Goal: Transaction & Acquisition: Download file/media

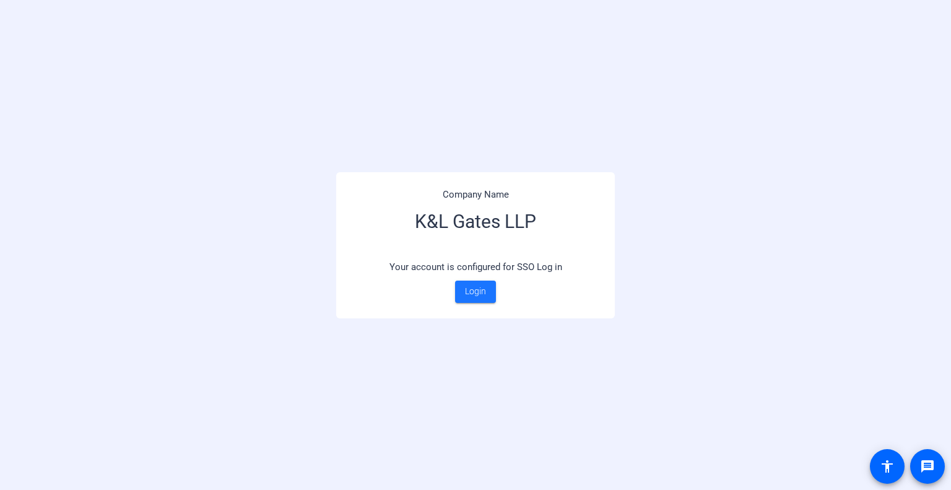
click at [469, 288] on span "Login" at bounding box center [475, 291] width 21 height 13
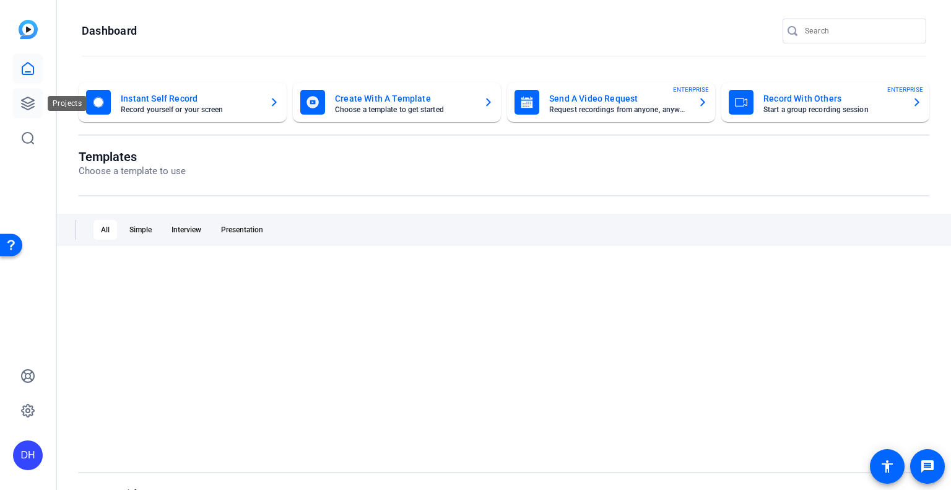
click at [22, 98] on icon at bounding box center [27, 103] width 15 height 15
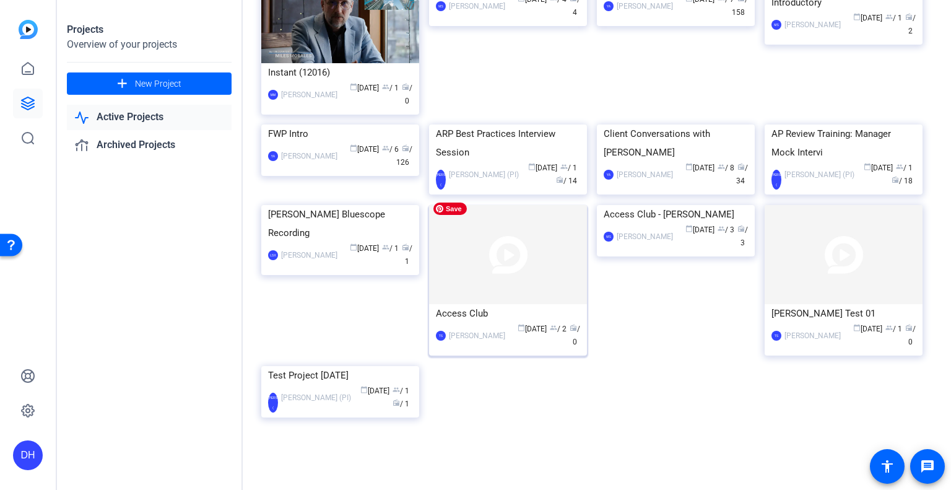
scroll to position [1102, 0]
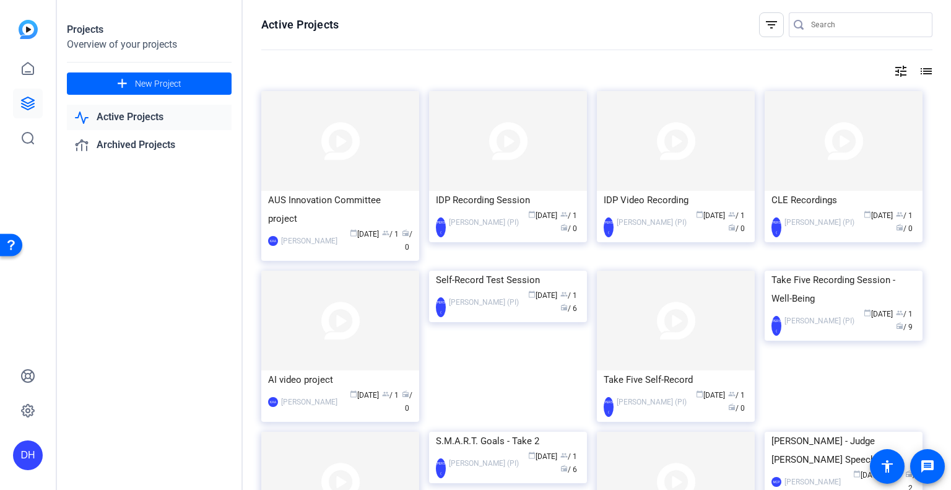
scroll to position [742, 0]
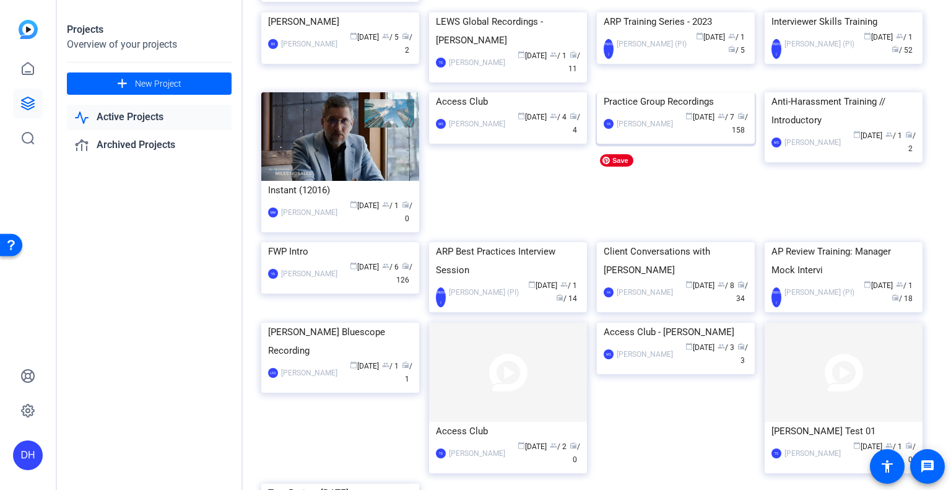
click at [664, 92] on img at bounding box center [676, 92] width 158 height 0
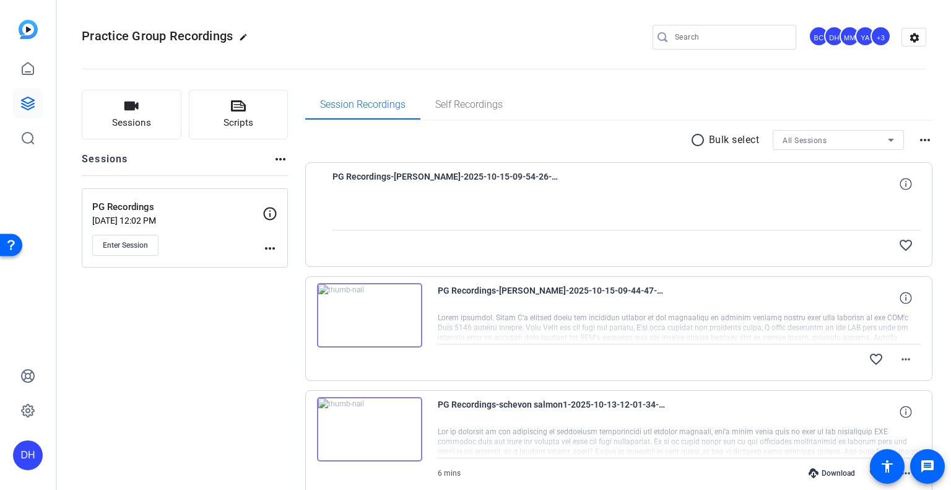
click at [481, 322] on div at bounding box center [679, 328] width 483 height 31
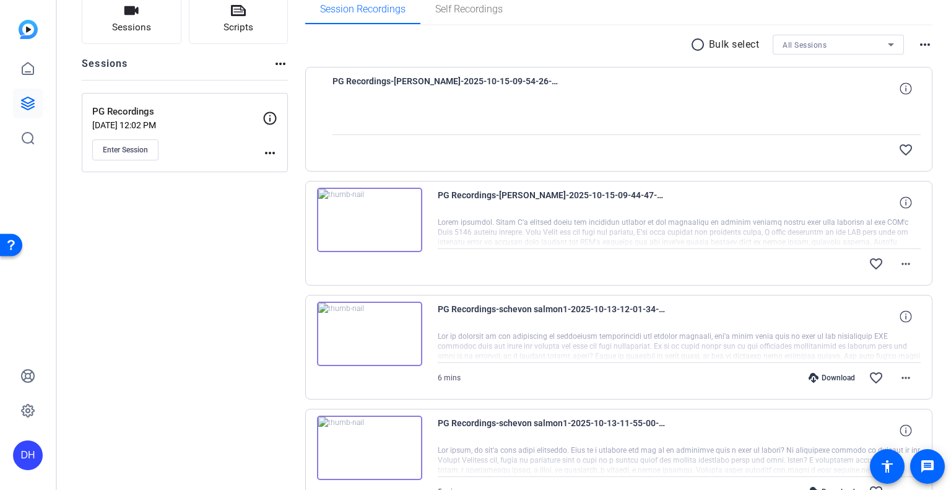
scroll to position [62, 0]
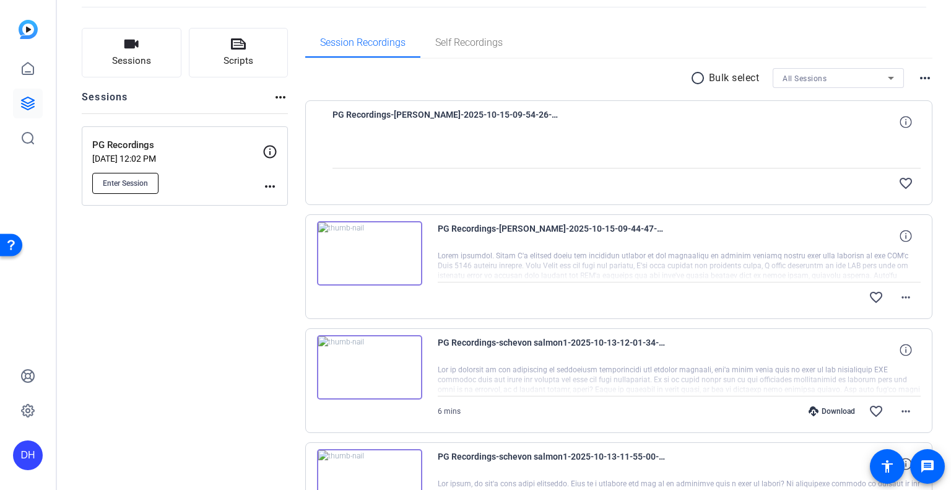
click at [142, 173] on button "Enter Session" at bounding box center [125, 183] width 66 height 21
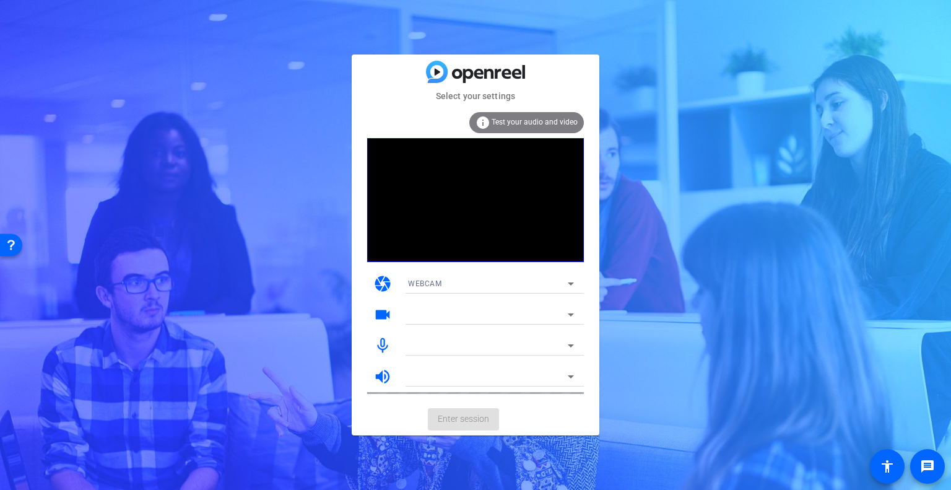
click at [145, 189] on div "Select your settings info Test your audio and video camera WEBCAM videocam mic_…" at bounding box center [475, 245] width 951 height 490
click at [468, 421] on mat-card-actions "Enter session" at bounding box center [476, 419] width 248 height 32
click at [472, 417] on span "Enter session" at bounding box center [463, 418] width 51 height 13
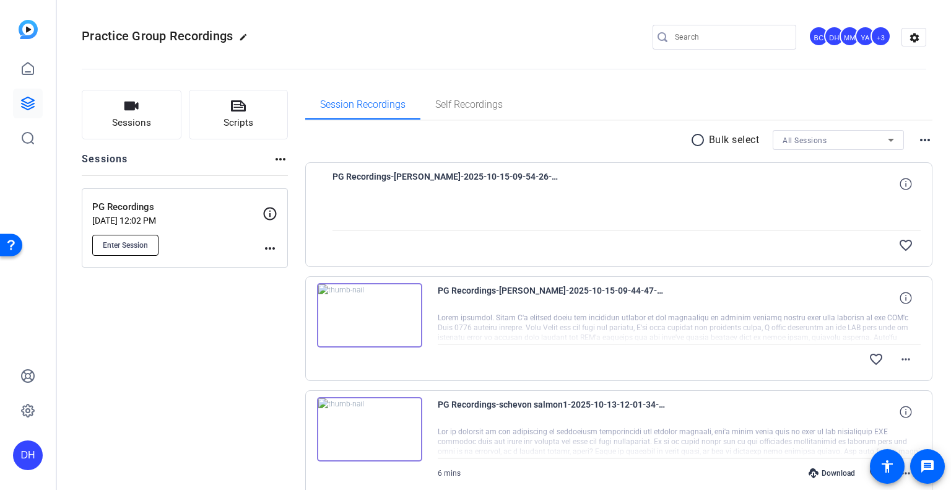
click at [121, 247] on span "Enter Session" at bounding box center [125, 245] width 45 height 10
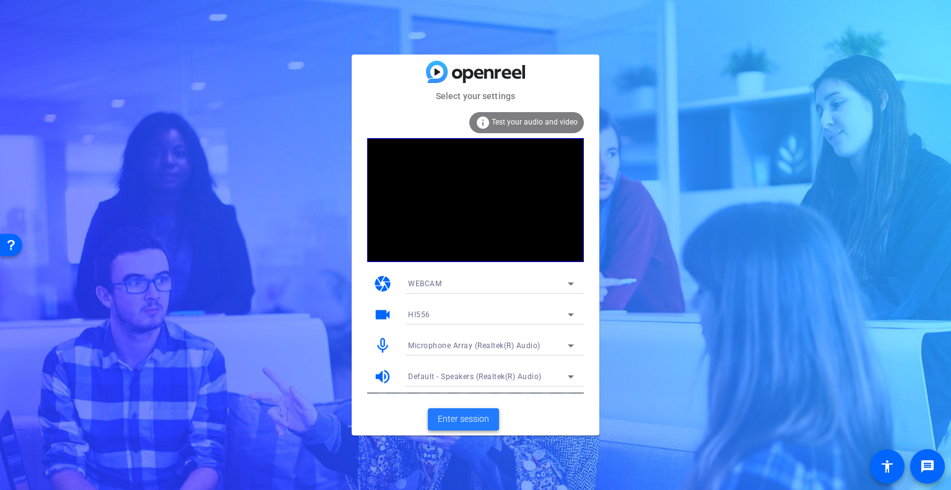
click at [475, 417] on span "Enter session" at bounding box center [463, 418] width 51 height 13
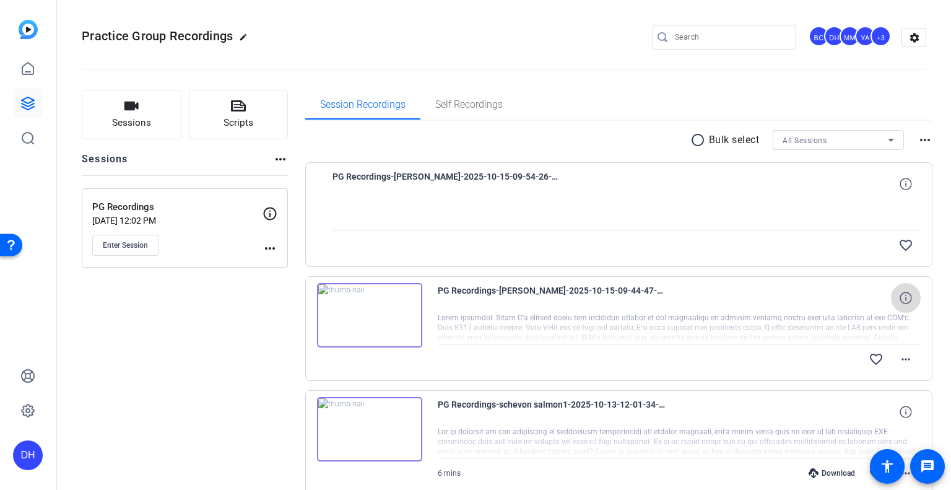
click at [899, 295] on icon at bounding box center [905, 298] width 12 height 12
click at [898, 294] on mat-icon "close" at bounding box center [905, 297] width 15 height 15
click at [898, 357] on mat-icon "more_horiz" at bounding box center [905, 359] width 15 height 15
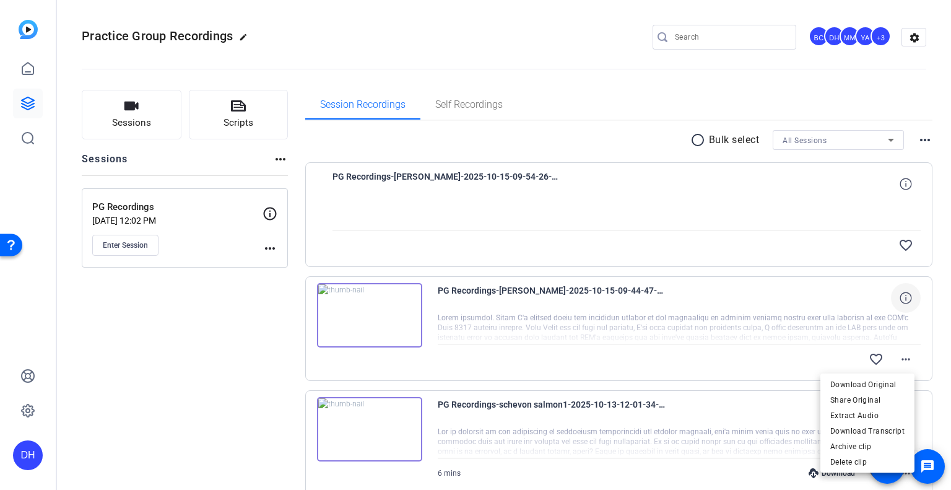
click at [201, 319] on div at bounding box center [475, 245] width 951 height 490
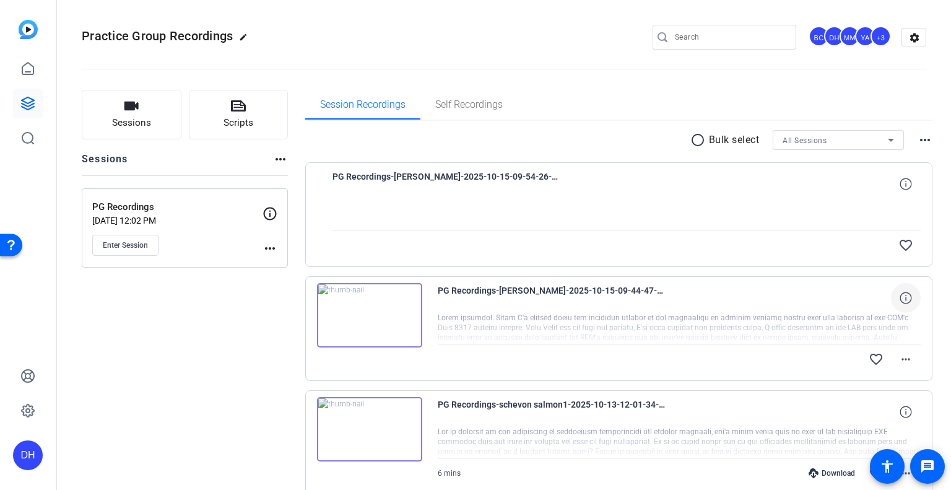
click at [275, 249] on mat-icon "more_horiz" at bounding box center [269, 248] width 15 height 15
click at [217, 322] on div at bounding box center [475, 245] width 951 height 490
click at [883, 133] on icon at bounding box center [890, 139] width 15 height 15
click at [878, 133] on div at bounding box center [475, 245] width 951 height 490
click at [883, 133] on icon at bounding box center [890, 139] width 15 height 15
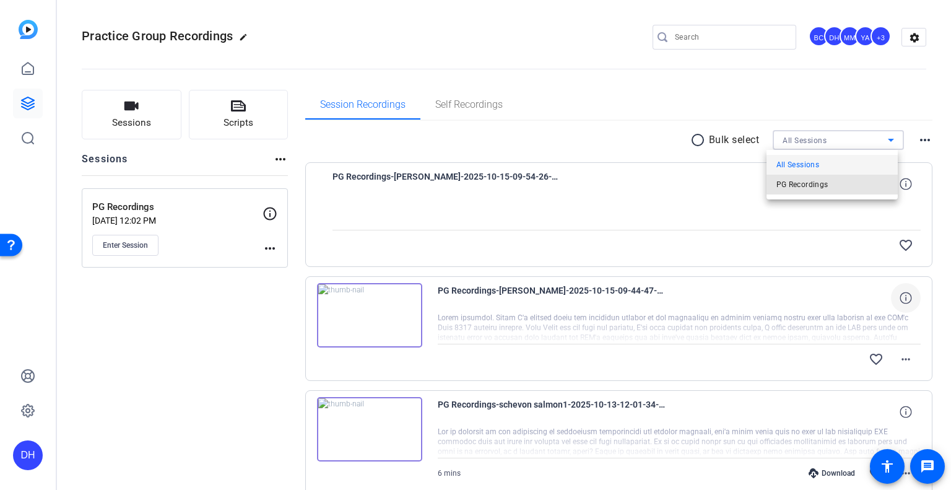
click at [839, 175] on mat-option "PG Recordings" at bounding box center [831, 185] width 131 height 20
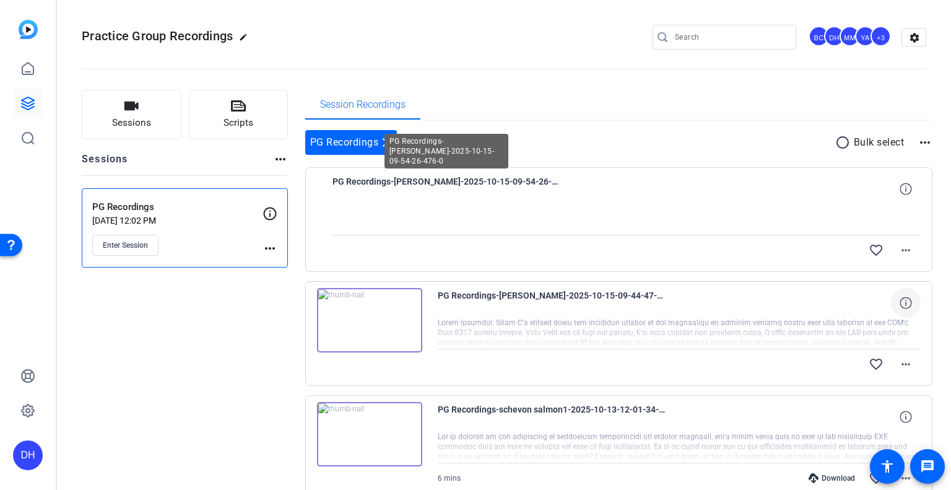
click at [481, 178] on span "PG Recordings-[PERSON_NAME]-2025-10-15-09-54-26-476-0" at bounding box center [446, 189] width 229 height 30
drag, startPoint x: 849, startPoint y: 212, endPoint x: 861, endPoint y: 204, distance: 14.6
click at [849, 210] on div at bounding box center [626, 219] width 589 height 31
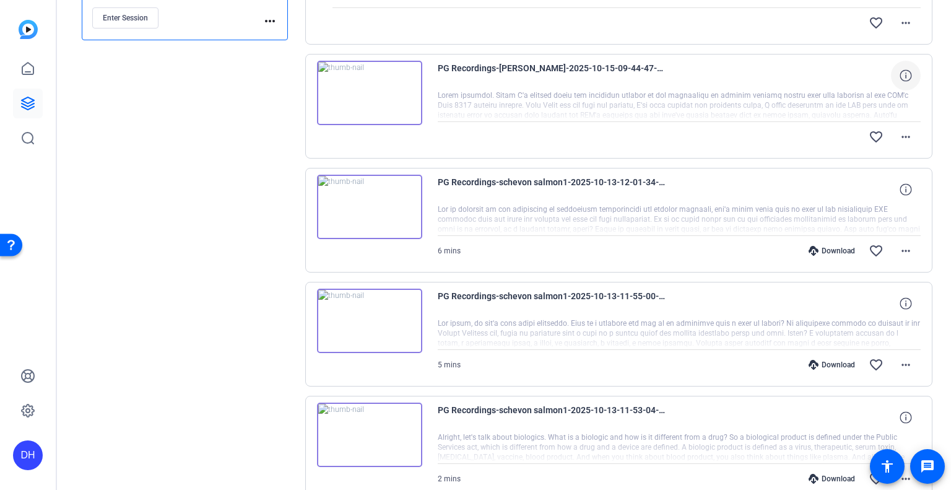
scroll to position [248, 0]
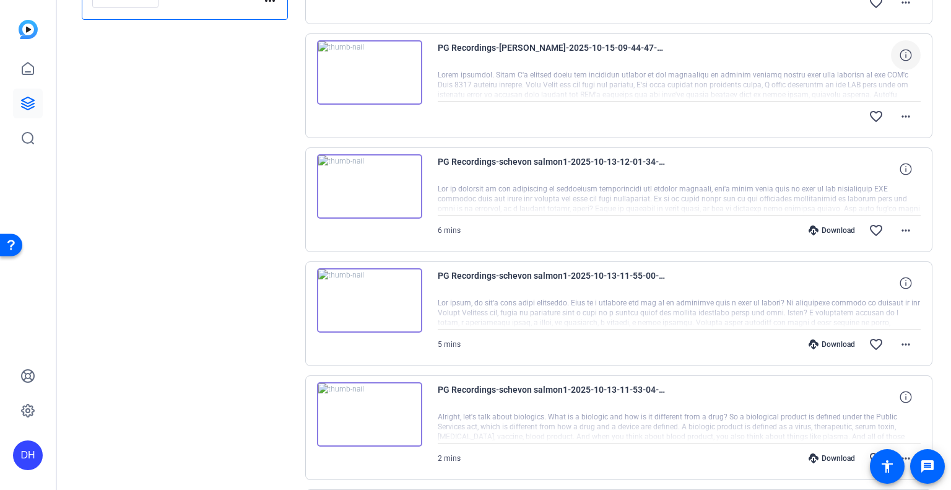
click at [578, 215] on div "6 mins Download favorite_border more_horiz" at bounding box center [679, 230] width 483 height 30
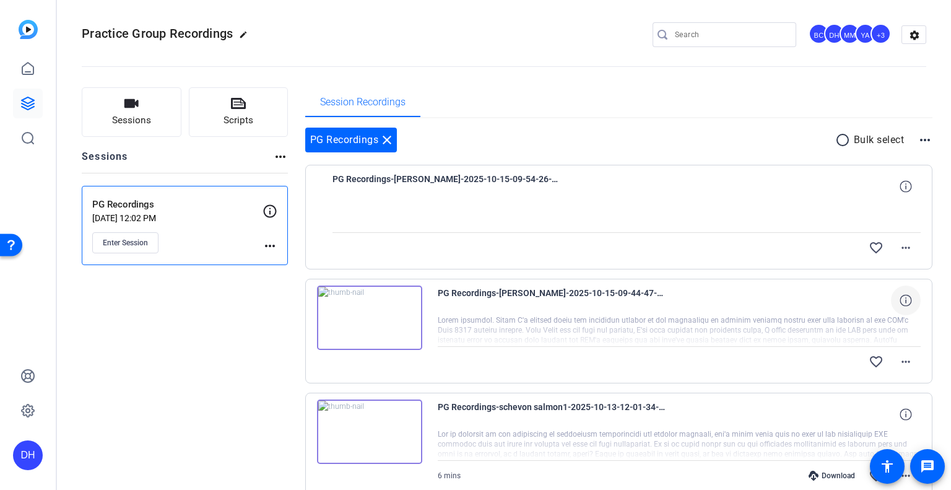
scroll to position [0, 0]
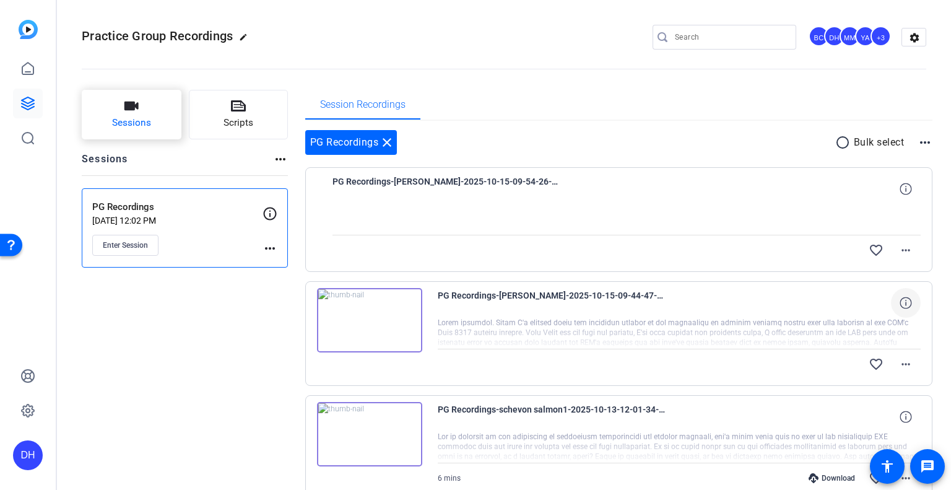
click at [141, 104] on button "Sessions" at bounding box center [132, 115] width 100 height 50
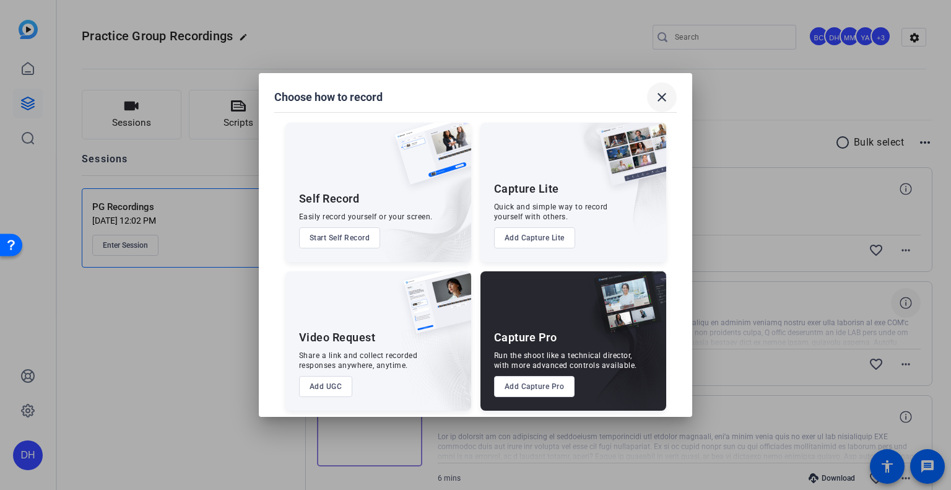
click at [664, 95] on mat-icon "close" at bounding box center [661, 97] width 15 height 15
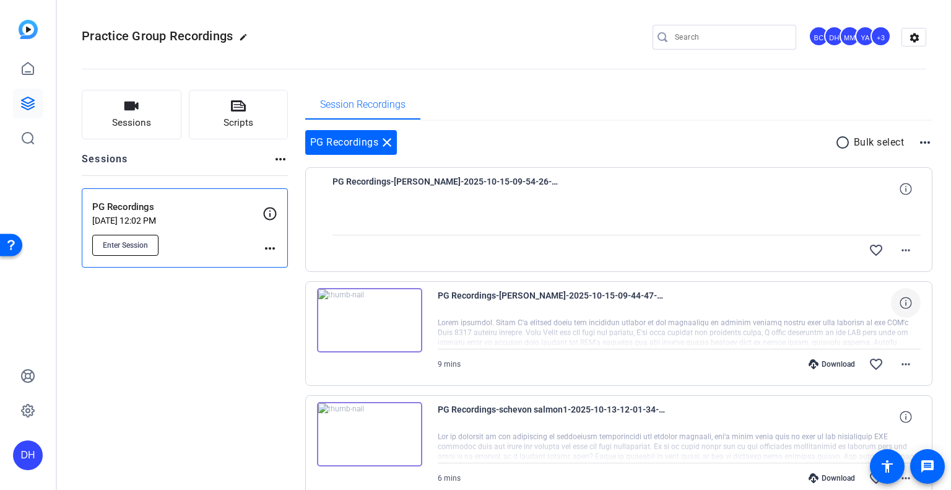
click at [125, 244] on span "Enter Session" at bounding box center [125, 245] width 45 height 10
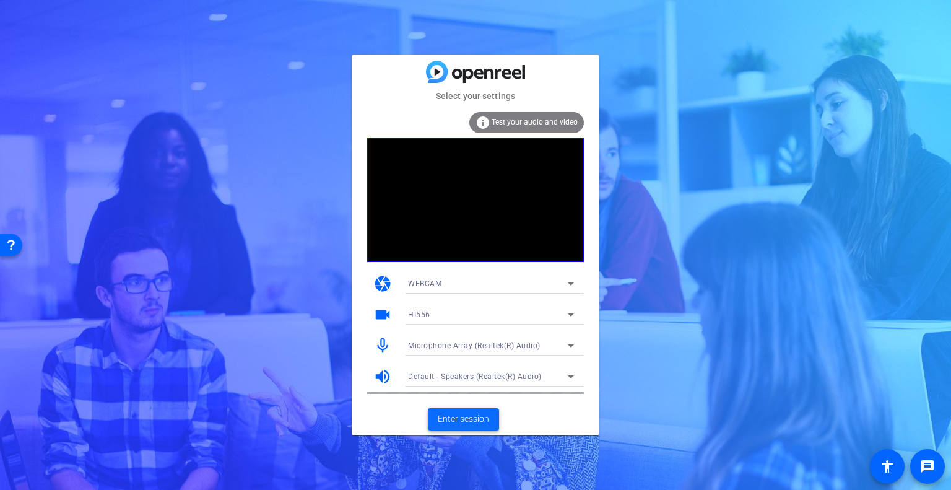
click at [475, 418] on span "Enter session" at bounding box center [463, 418] width 51 height 13
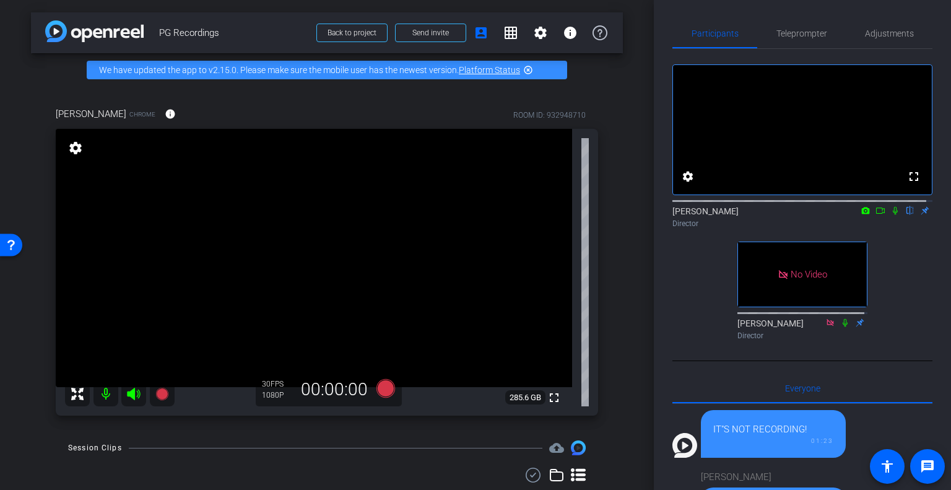
click at [889, 216] on mat-icon at bounding box center [895, 210] width 15 height 11
click at [876, 215] on icon at bounding box center [880, 210] width 10 height 9
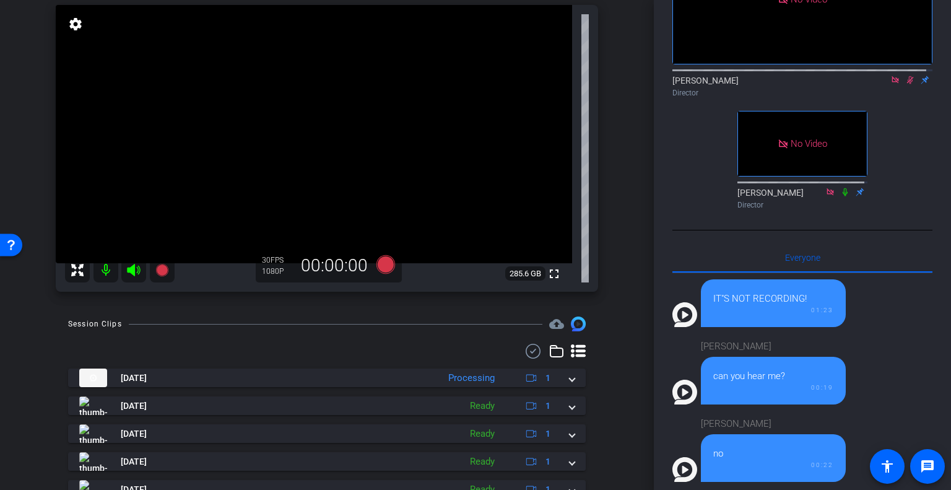
scroll to position [62, 0]
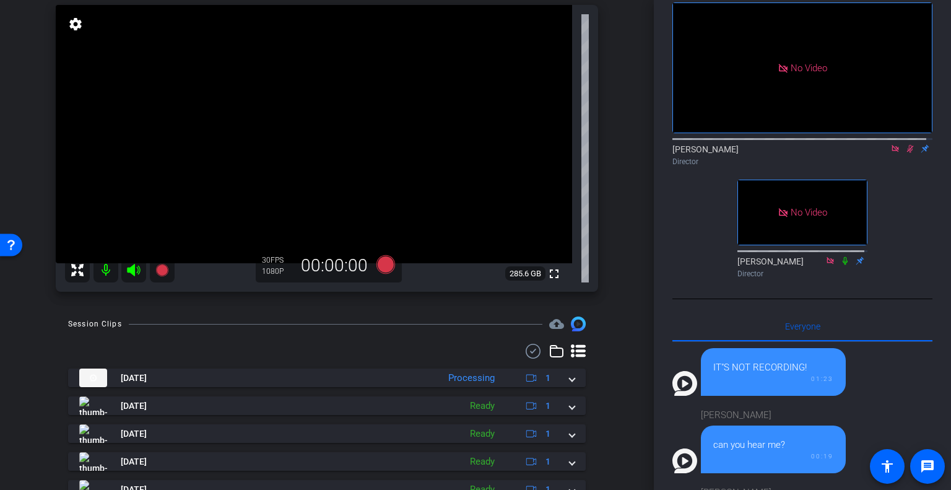
click at [907, 153] on icon at bounding box center [910, 149] width 7 height 8
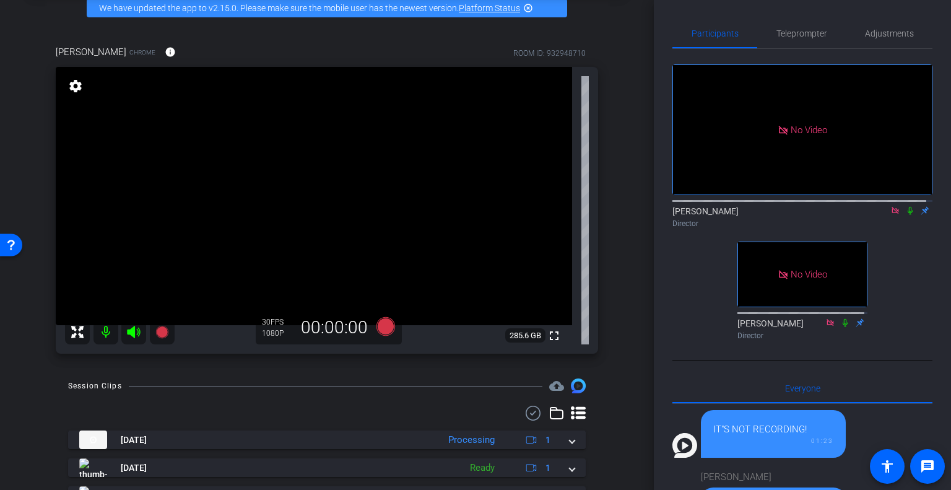
scroll to position [124, 0]
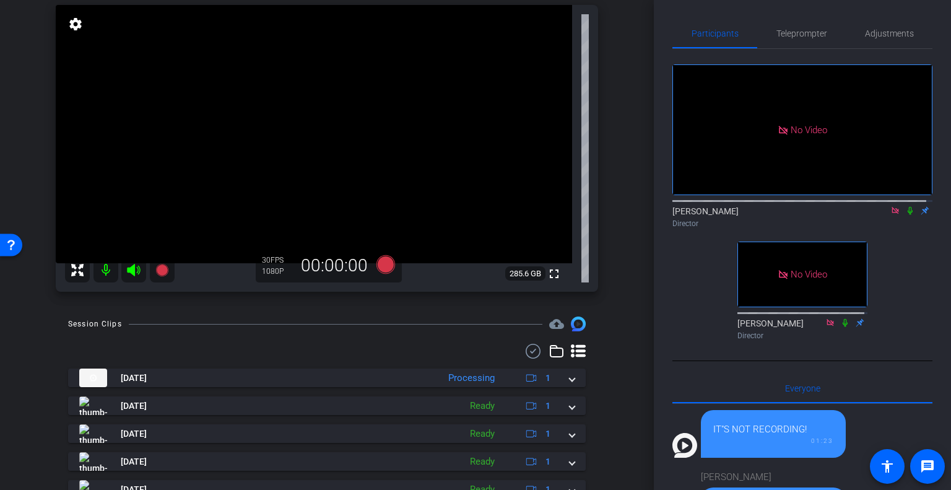
click at [905, 215] on icon at bounding box center [910, 210] width 10 height 9
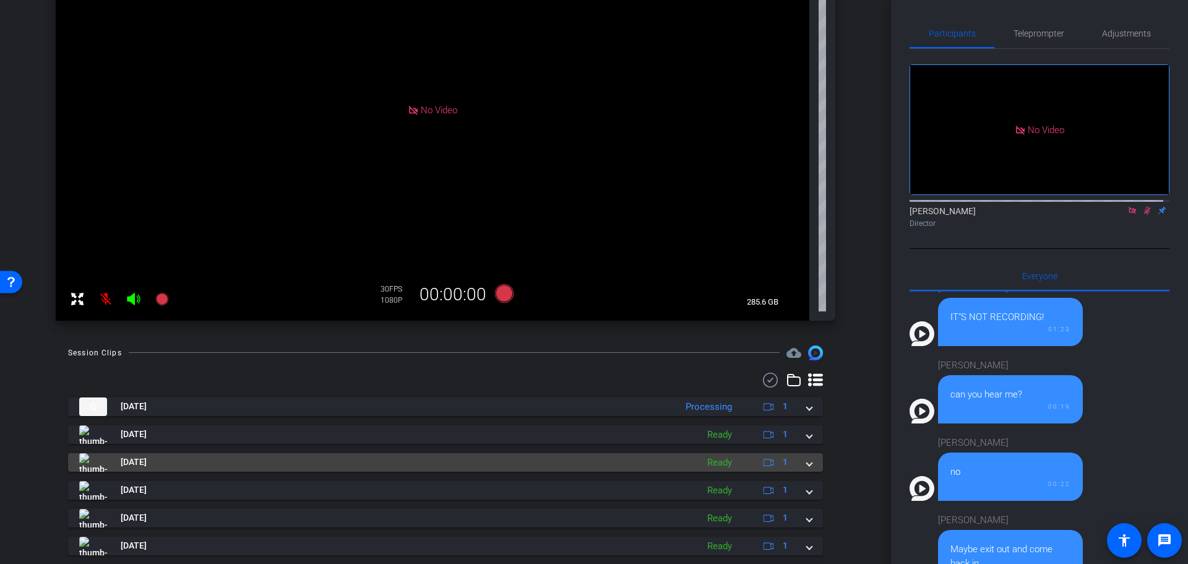
scroll to position [248, 0]
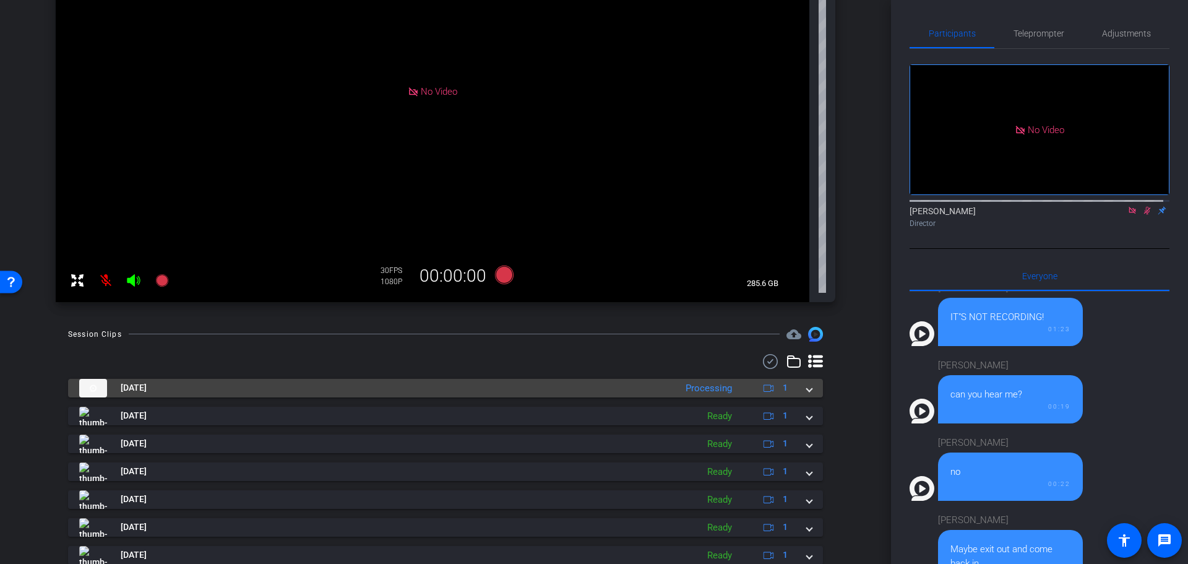
click at [807, 387] on span at bounding box center [809, 387] width 5 height 13
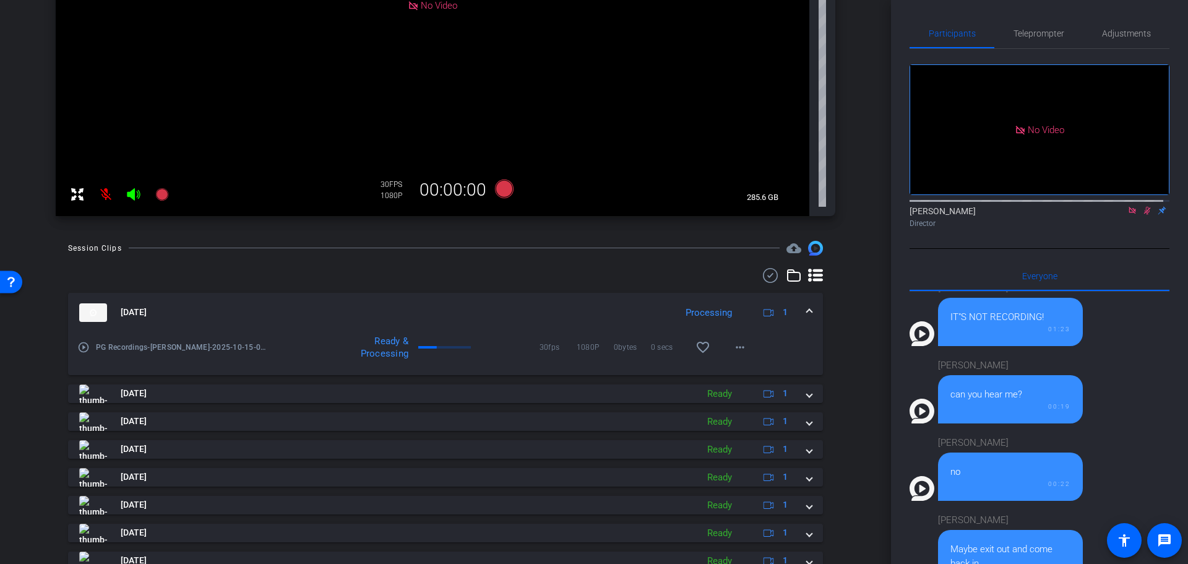
scroll to position [371, 0]
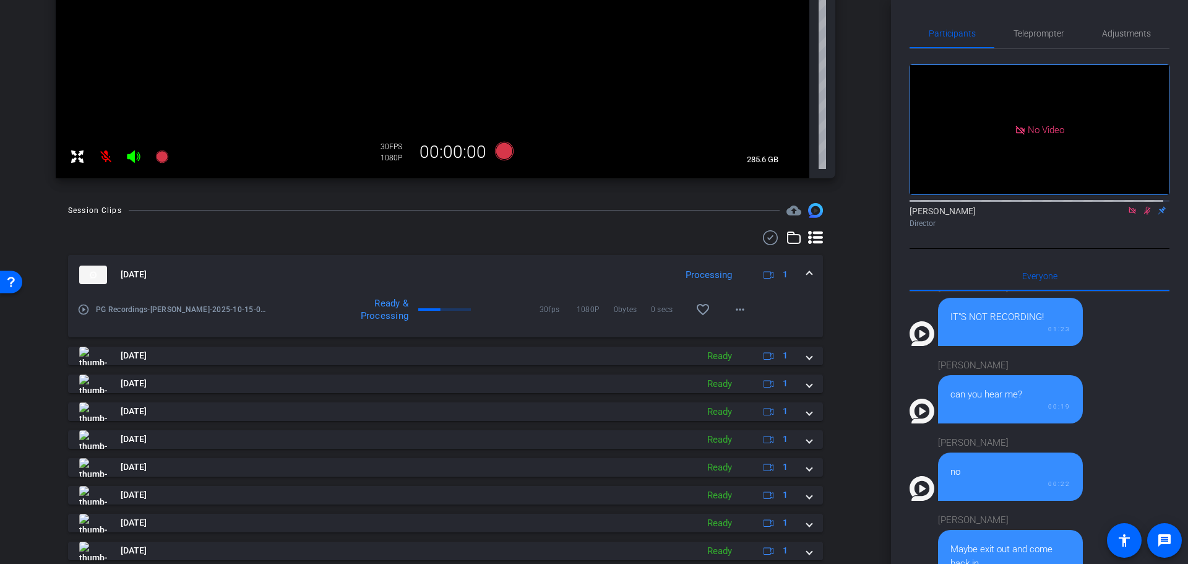
click at [132, 154] on icon at bounding box center [133, 156] width 13 height 12
click at [807, 272] on mat-expansion-panel-header "Oct 15, 2025 Processing 1" at bounding box center [445, 275] width 755 height 40
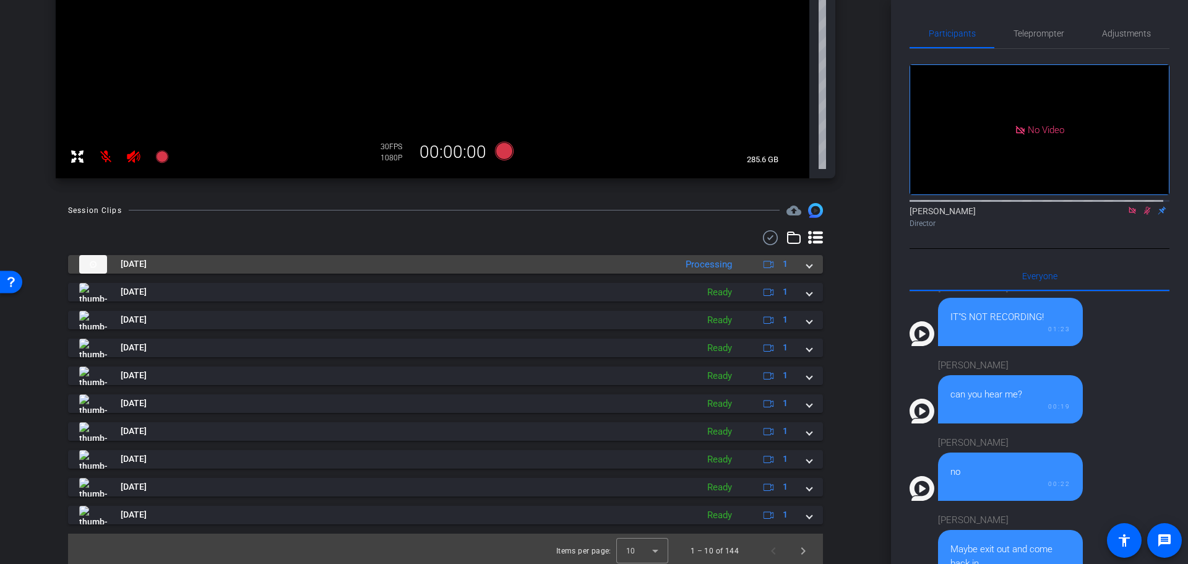
click at [810, 269] on mat-expansion-panel-header "Oct 15, 2025 Processing 1" at bounding box center [445, 264] width 755 height 19
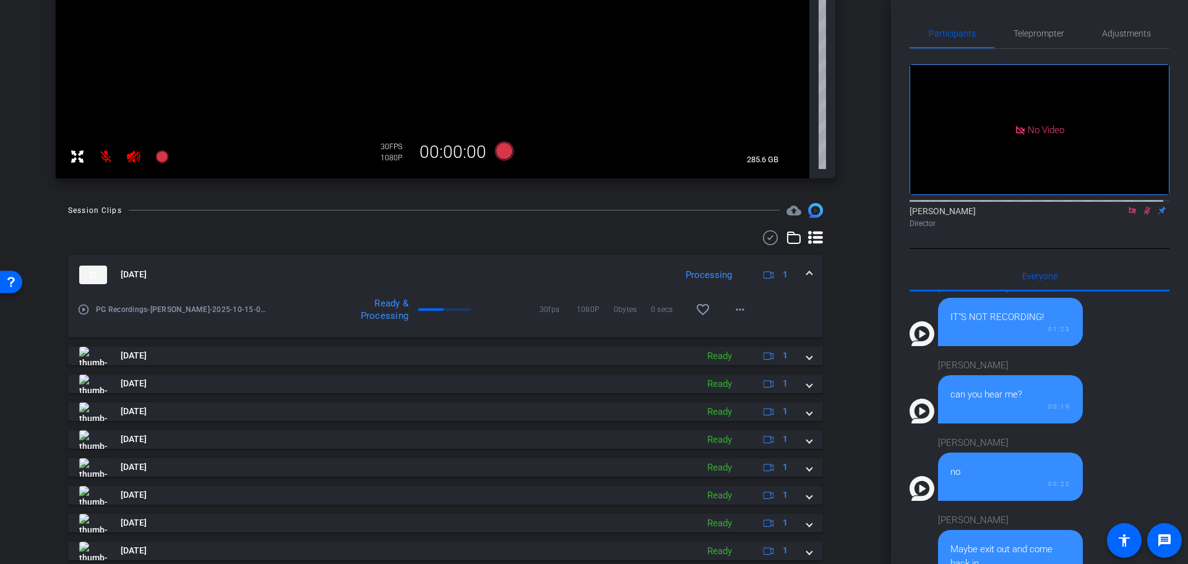
click at [809, 269] on mat-expansion-panel-header "Oct 15, 2025 Processing 1" at bounding box center [445, 275] width 755 height 40
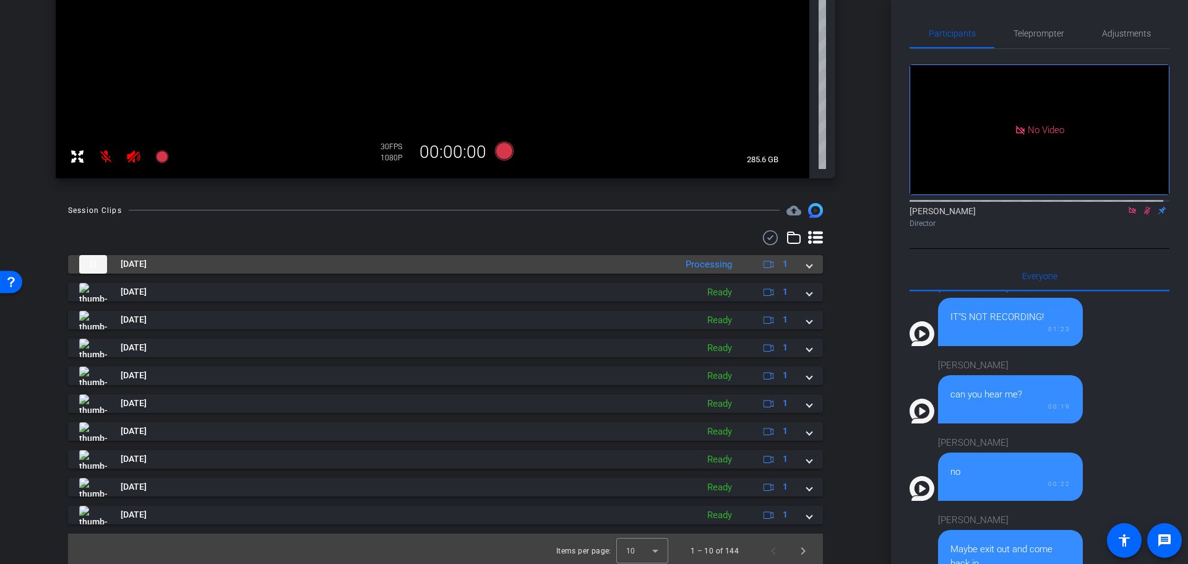
click at [807, 264] on span at bounding box center [809, 263] width 5 height 13
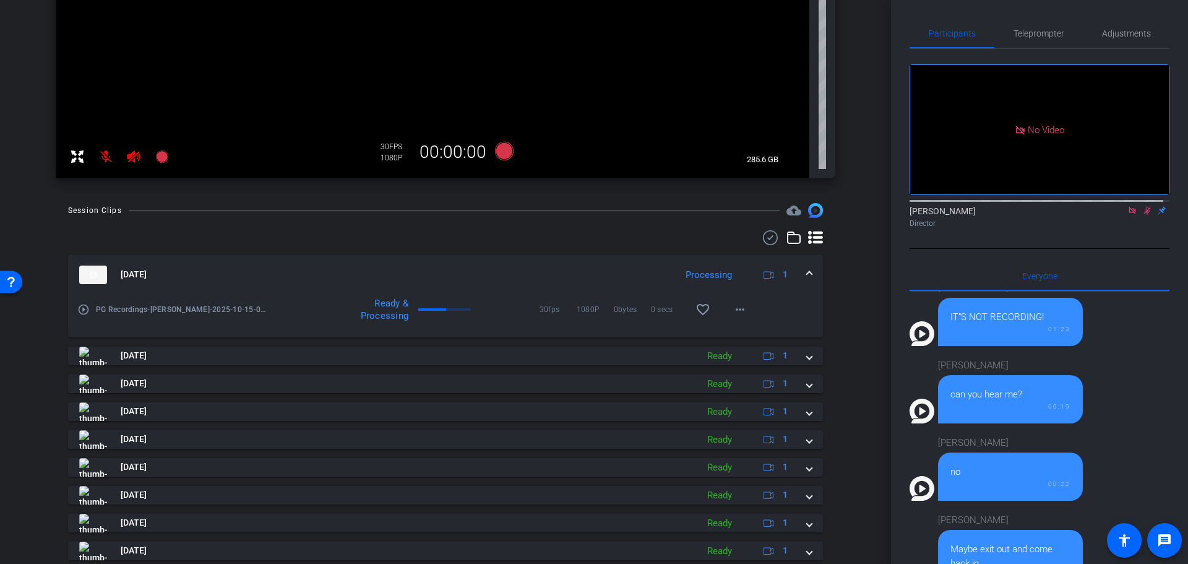
click at [806, 264] on mat-expansion-panel-header "Oct 15, 2025 Processing 1" at bounding box center [445, 275] width 755 height 40
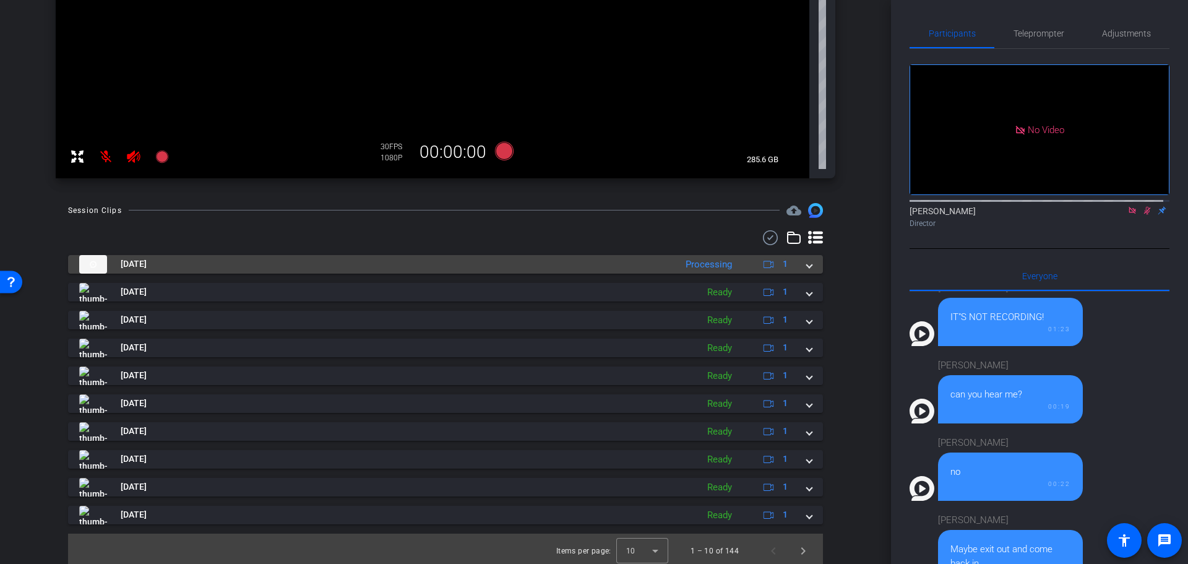
click at [807, 264] on span at bounding box center [809, 263] width 5 height 13
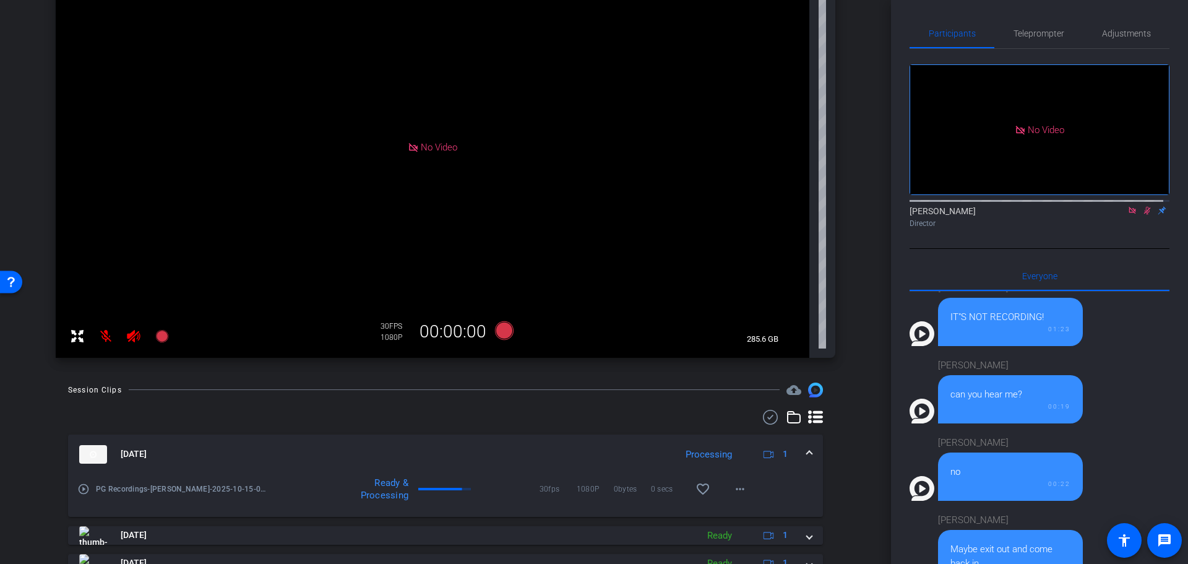
scroll to position [124, 0]
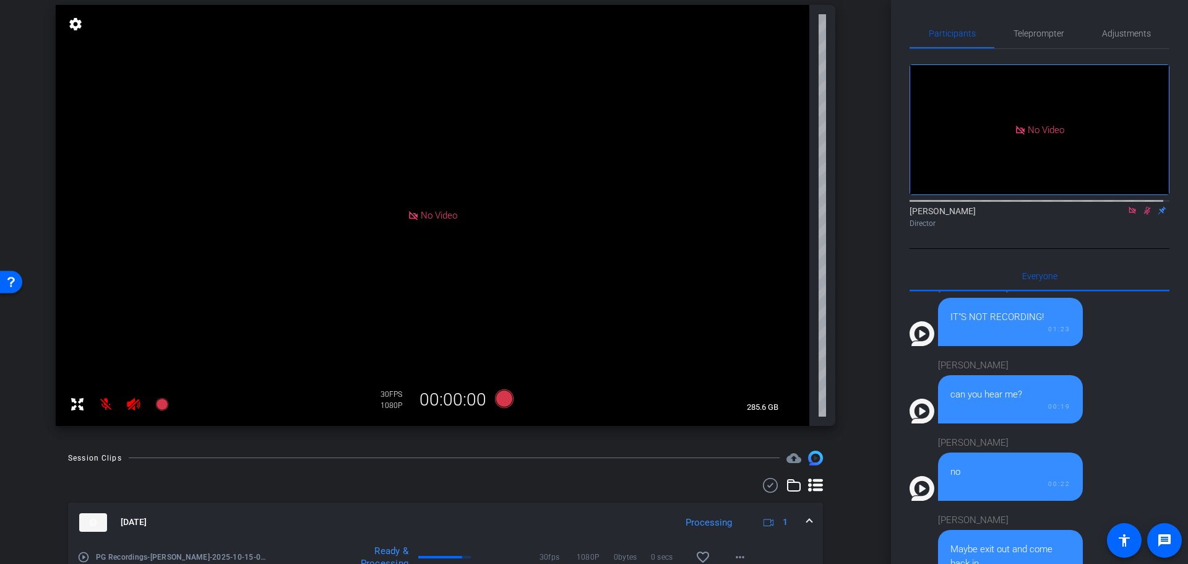
click at [131, 402] on icon at bounding box center [133, 404] width 13 height 12
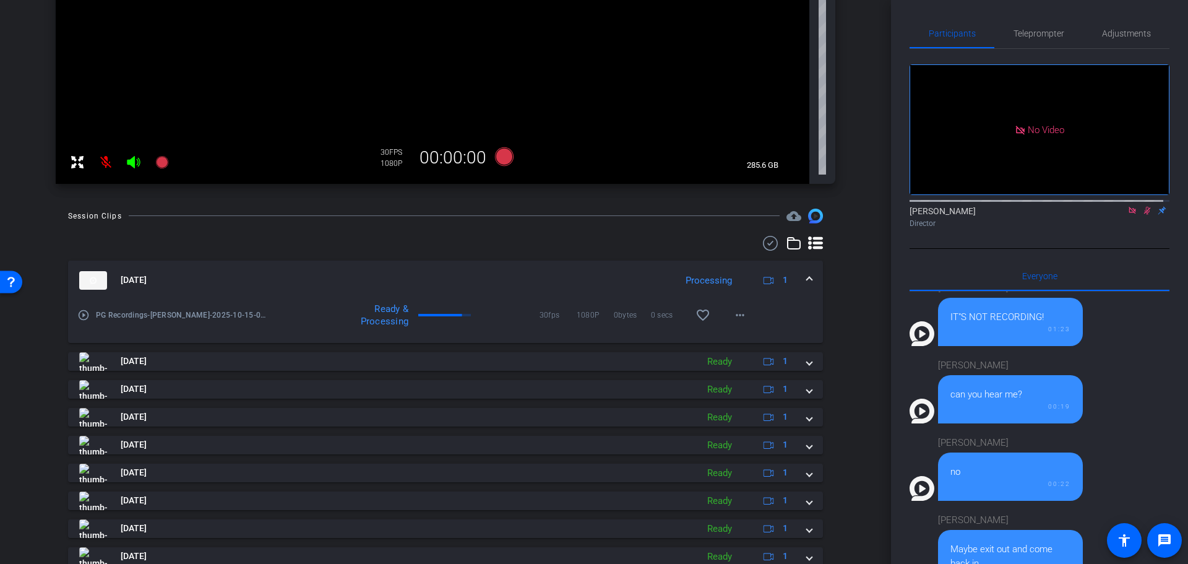
scroll to position [371, 0]
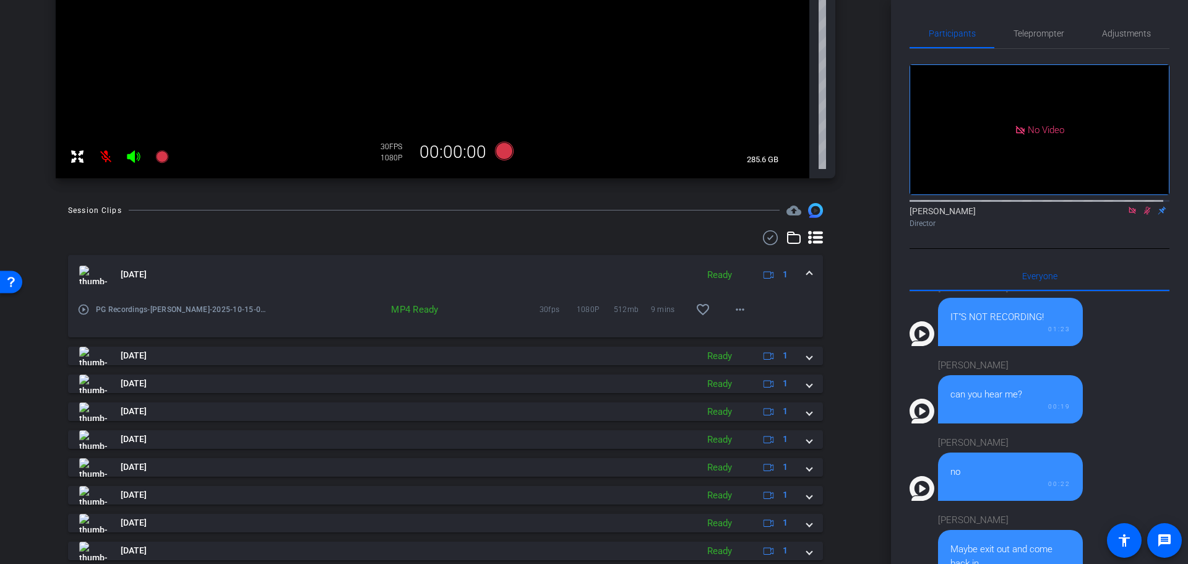
click at [811, 272] on mat-expansion-panel-header "Oct 15, 2025 Ready 1" at bounding box center [445, 275] width 755 height 40
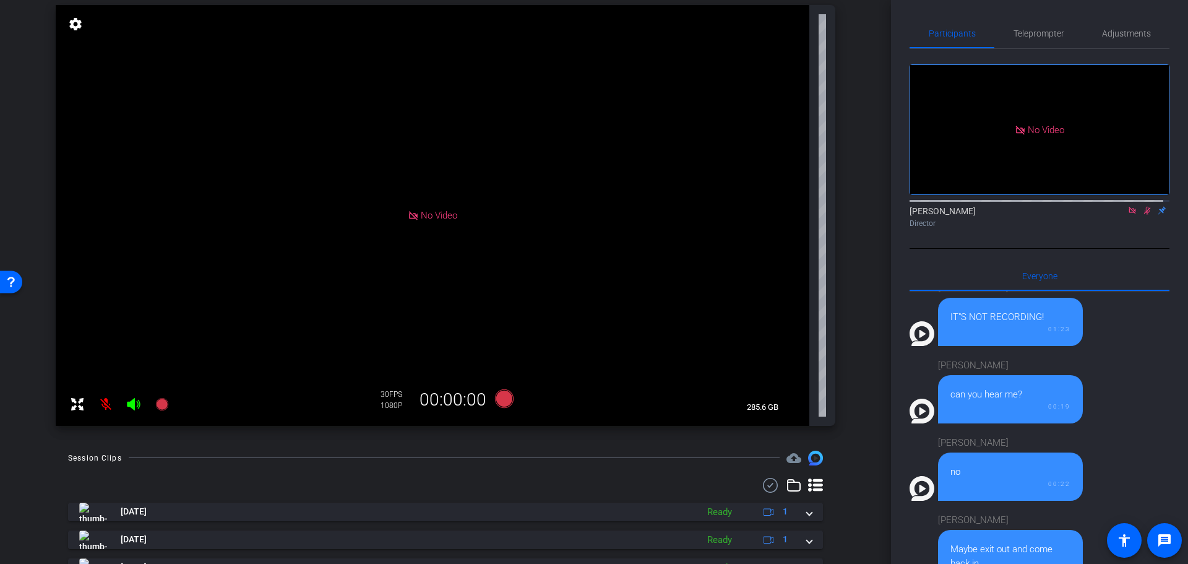
scroll to position [0, 0]
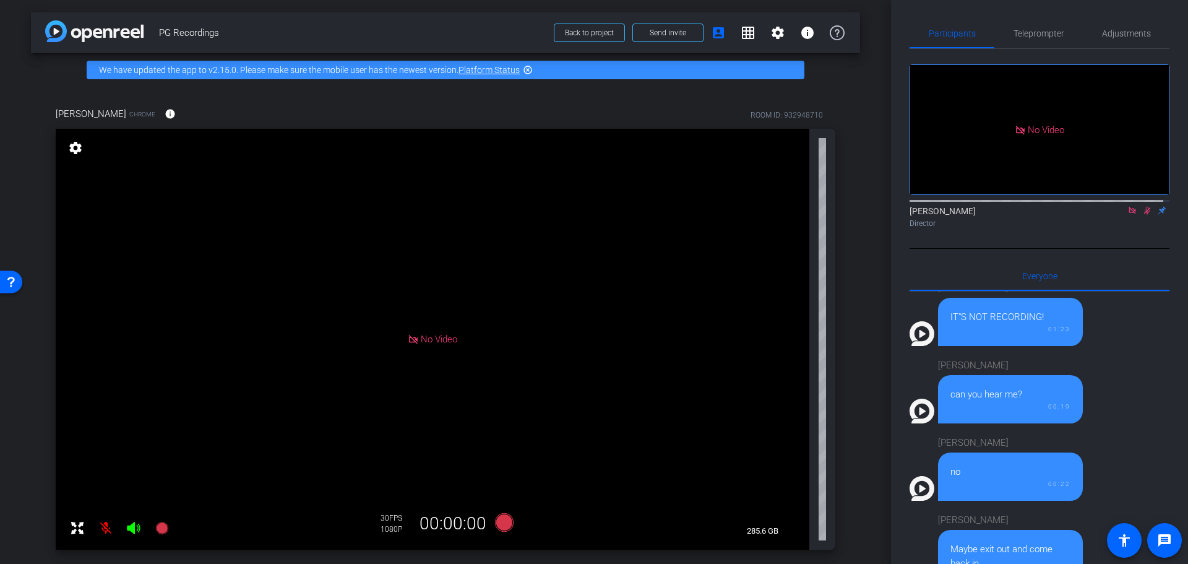
click at [950, 215] on icon at bounding box center [1148, 210] width 10 height 9
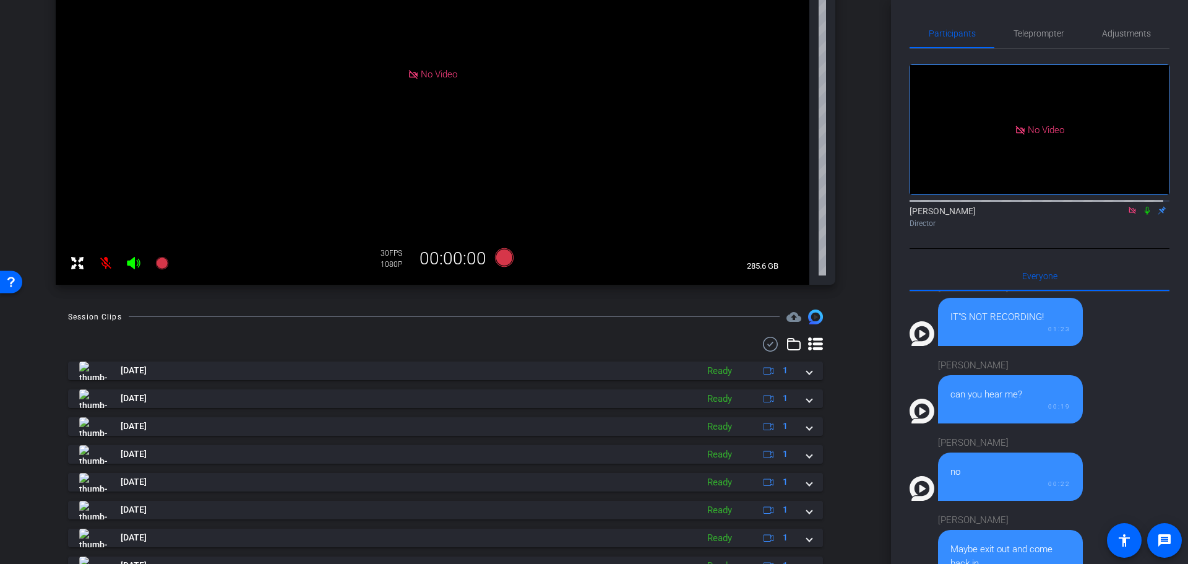
scroll to position [248, 0]
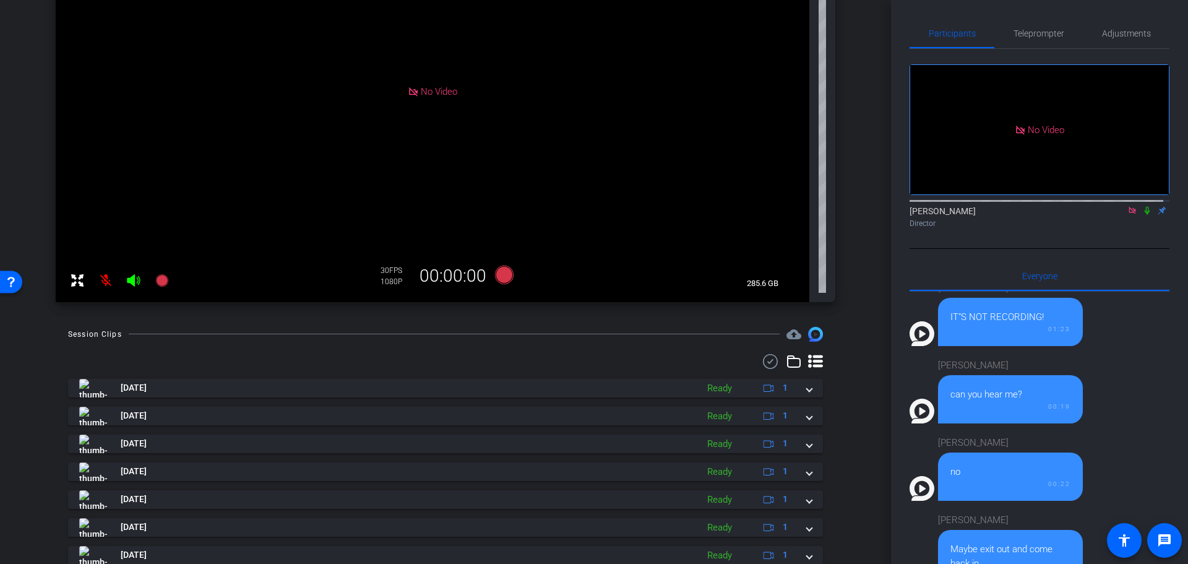
click at [950, 215] on icon at bounding box center [1148, 210] width 10 height 9
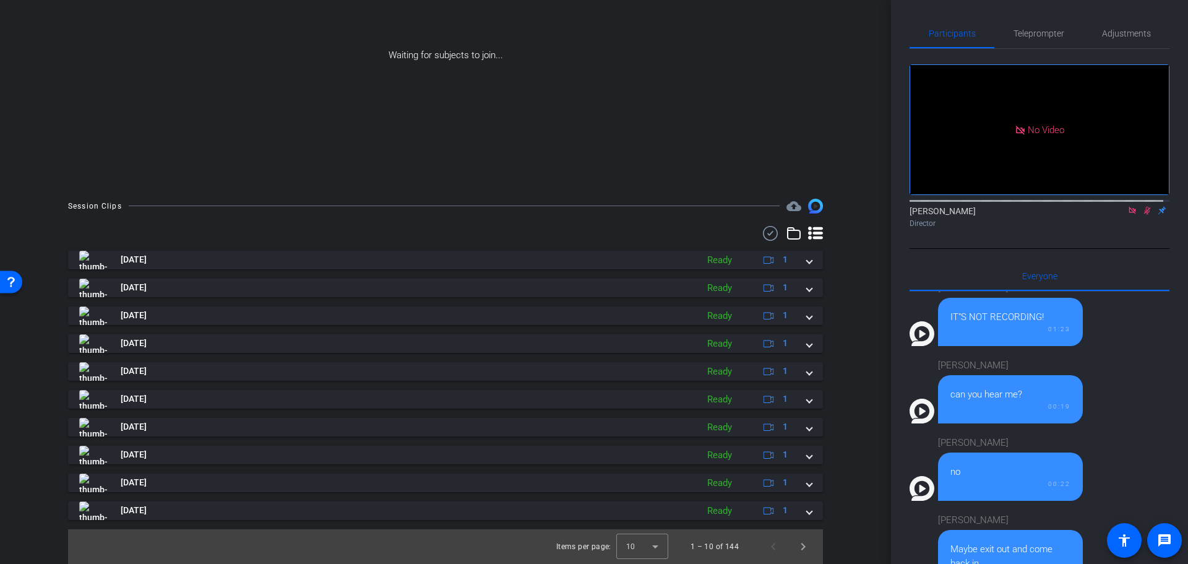
scroll to position [34, 0]
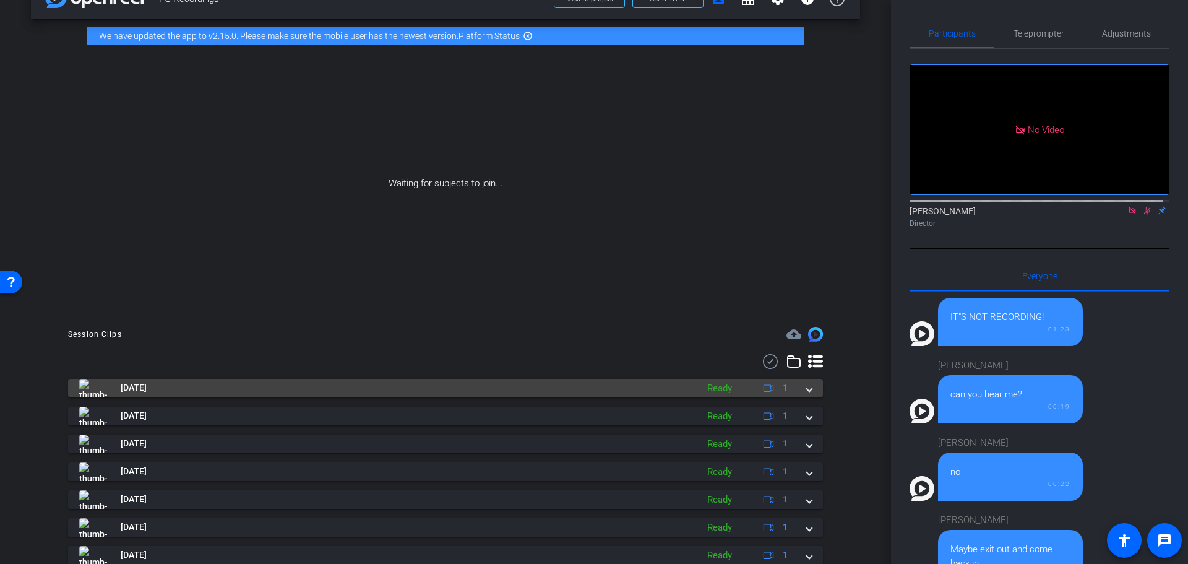
click at [807, 390] on mat-expansion-panel-header "Oct 15, 2025 Ready 1" at bounding box center [445, 388] width 755 height 19
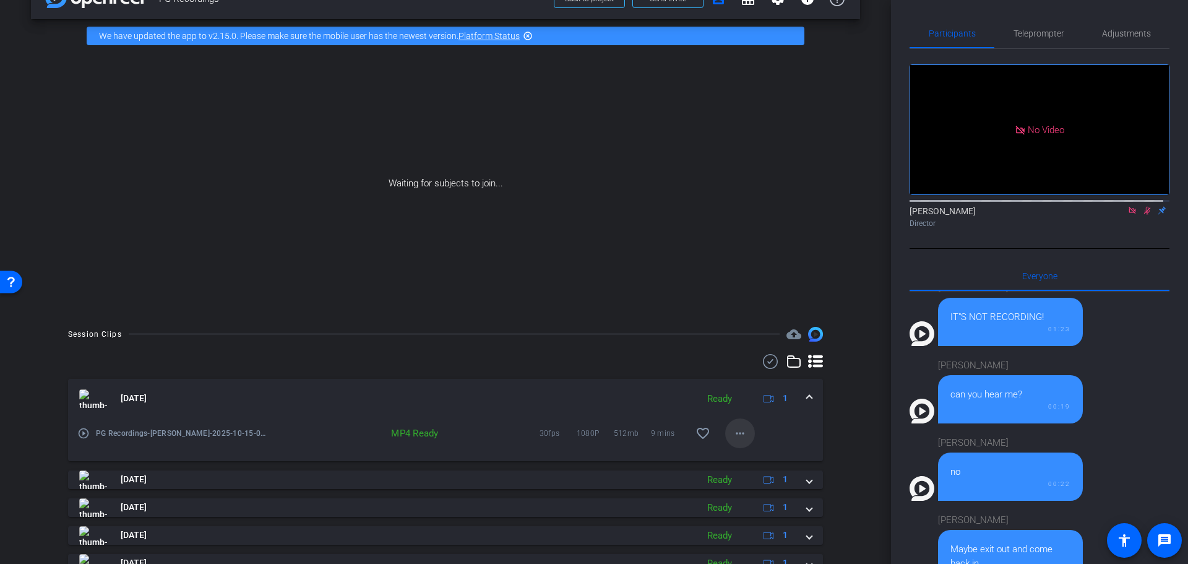
click at [737, 428] on mat-icon "more_horiz" at bounding box center [740, 433] width 15 height 15
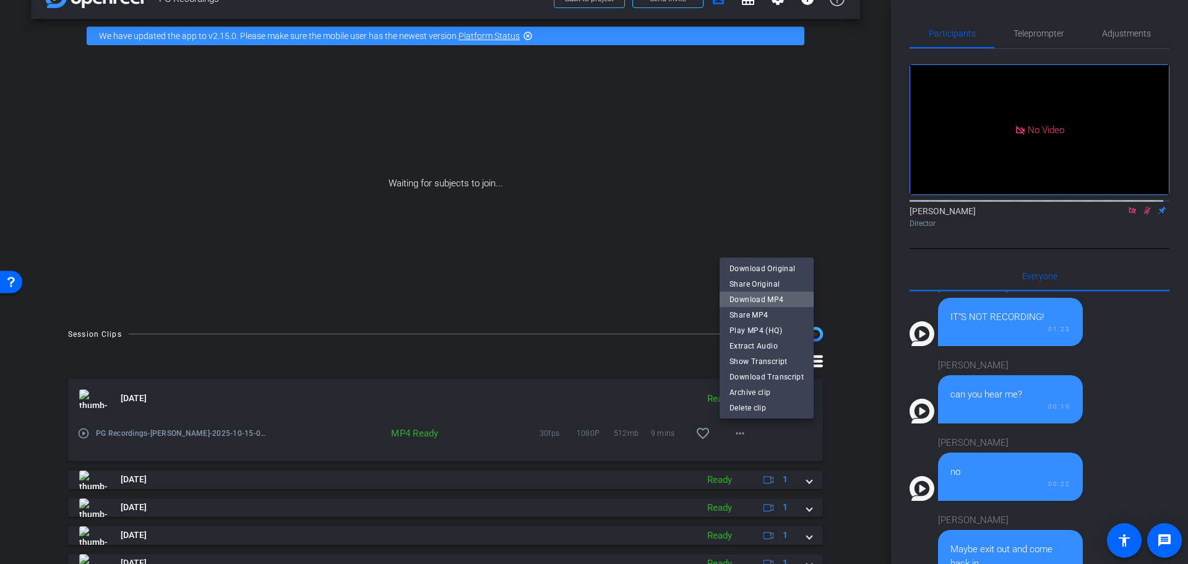
click at [790, 300] on span "Download MP4" at bounding box center [767, 299] width 74 height 15
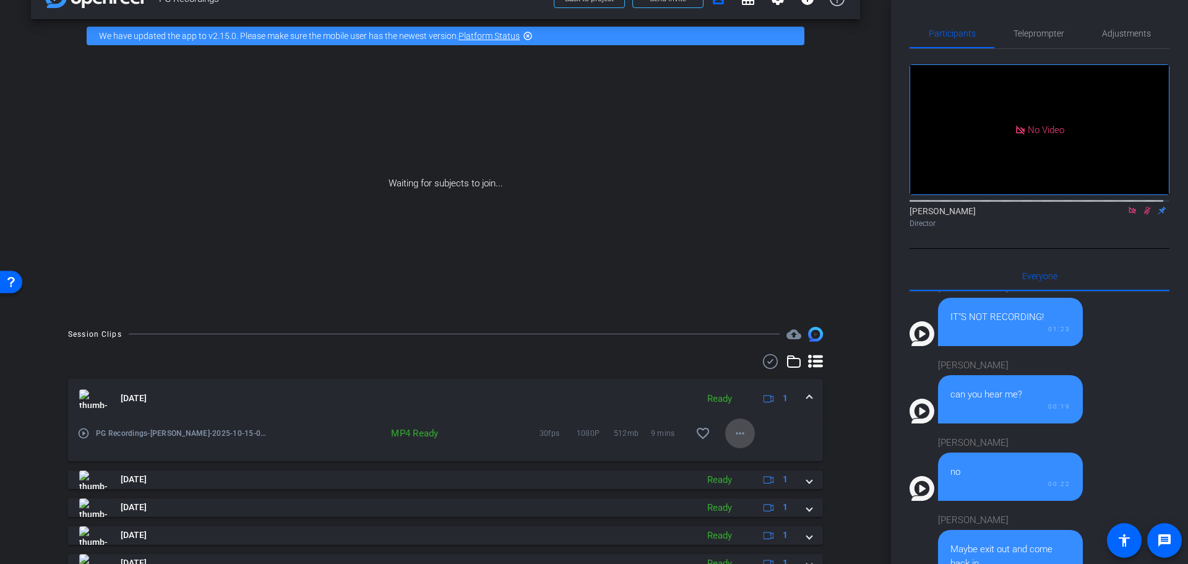
click at [733, 438] on mat-icon "more_horiz" at bounding box center [740, 433] width 15 height 15
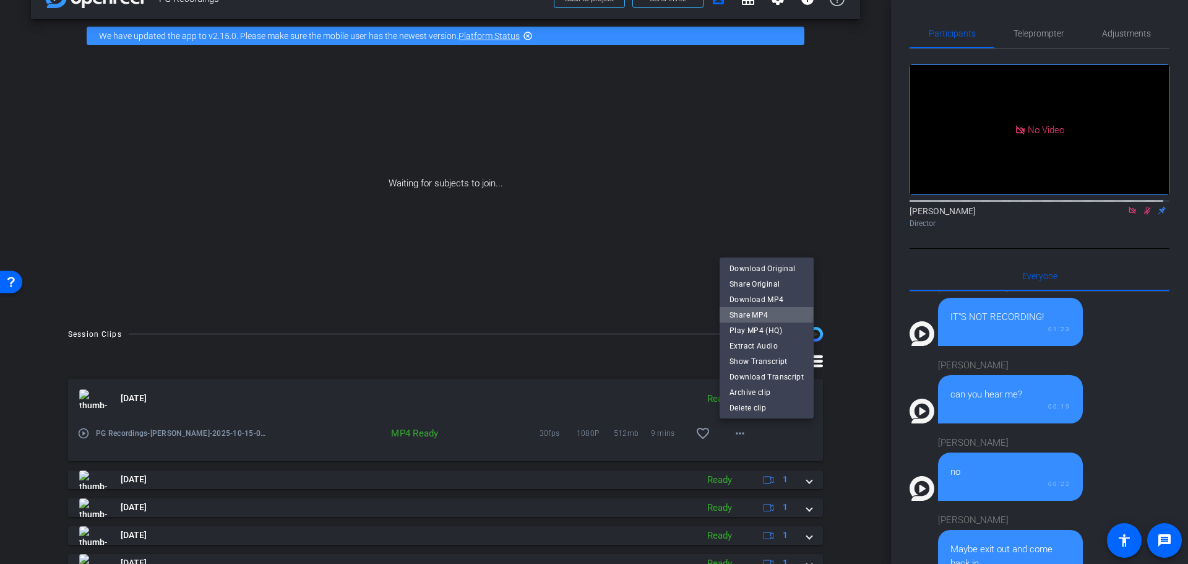
click at [764, 311] on span "Share MP4" at bounding box center [767, 314] width 74 height 15
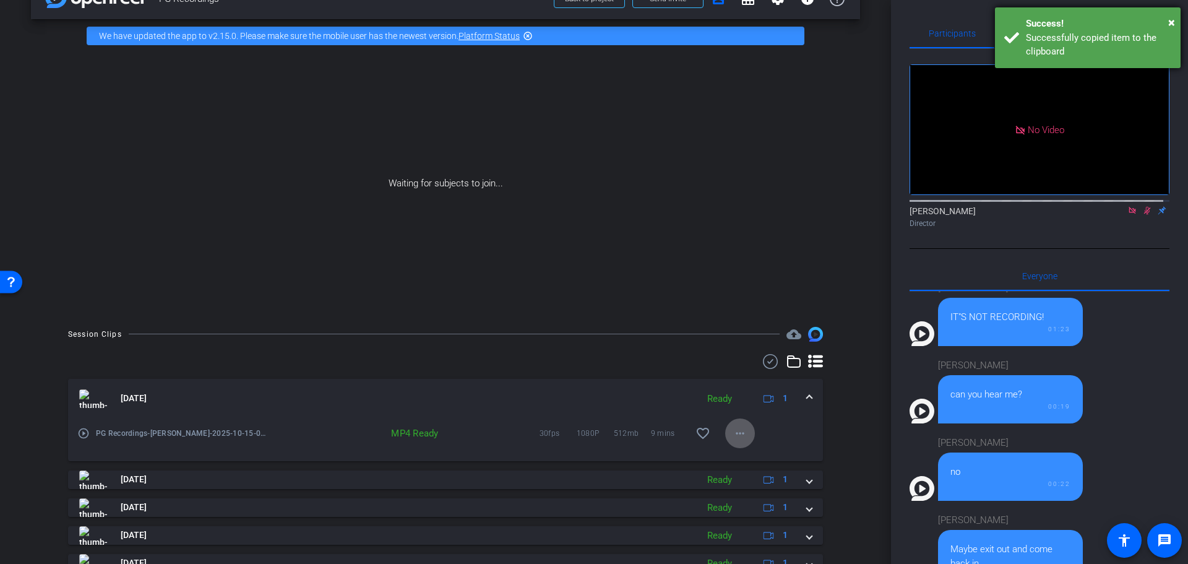
click at [950, 20] on div "× Success! Successfully copied item to the clipboard" at bounding box center [1088, 37] width 186 height 61
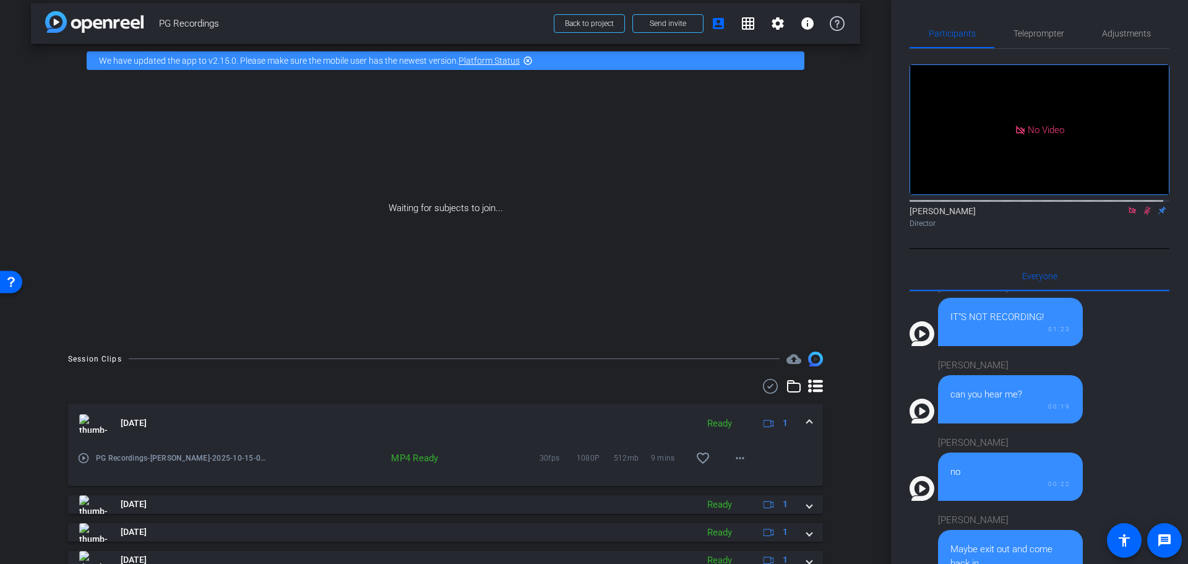
scroll to position [0, 0]
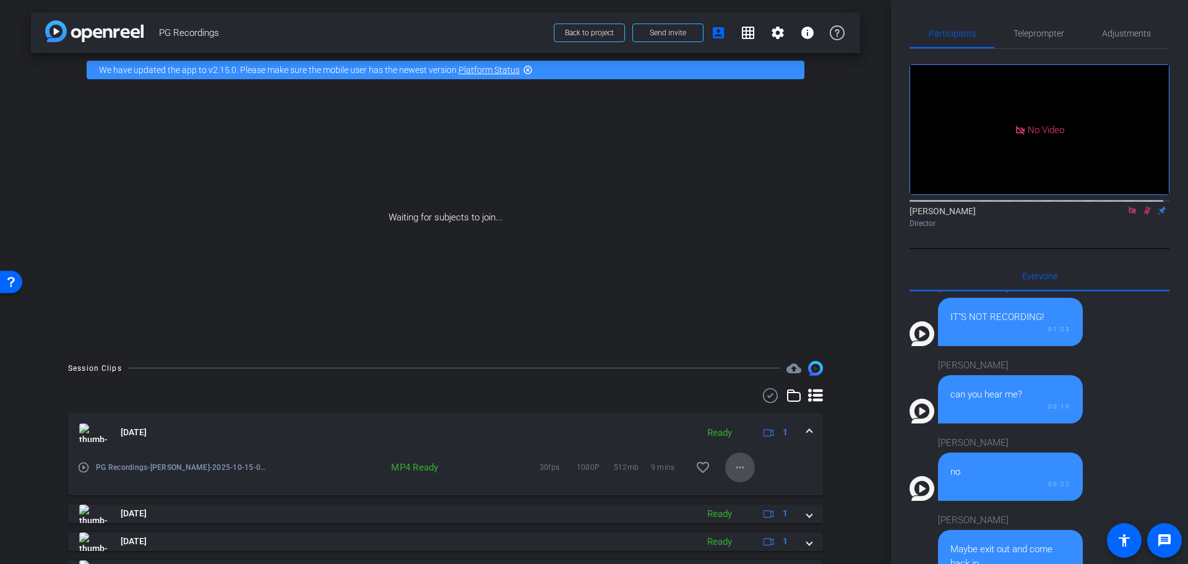
click at [735, 465] on mat-icon "more_horiz" at bounding box center [740, 467] width 15 height 15
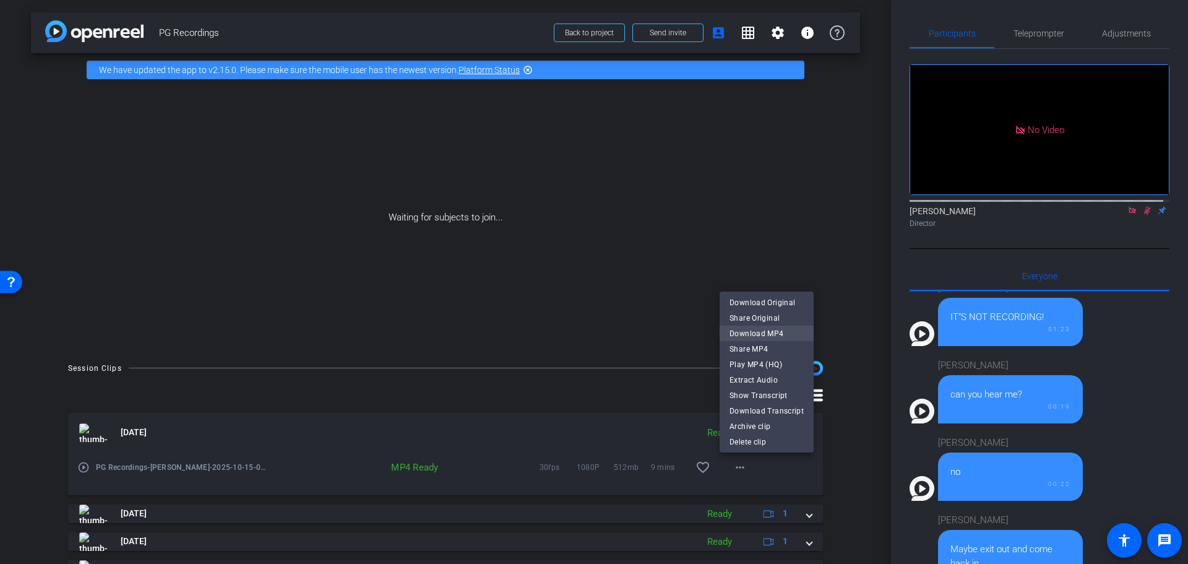
click at [792, 334] on span "Download MP4" at bounding box center [767, 333] width 74 height 15
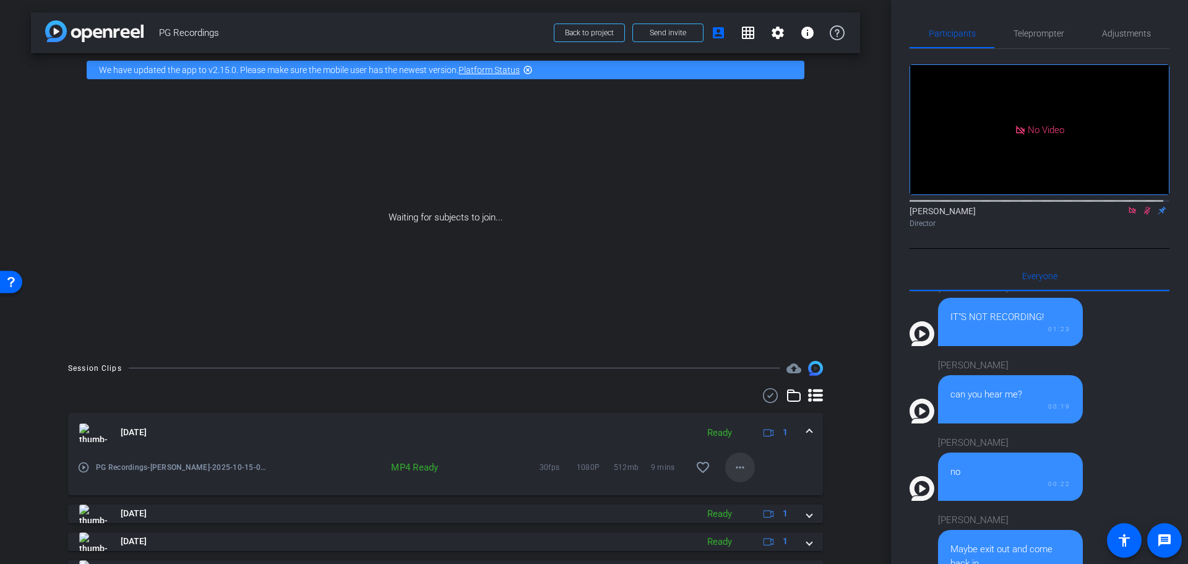
click at [733, 470] on mat-icon "more_horiz" at bounding box center [740, 467] width 15 height 15
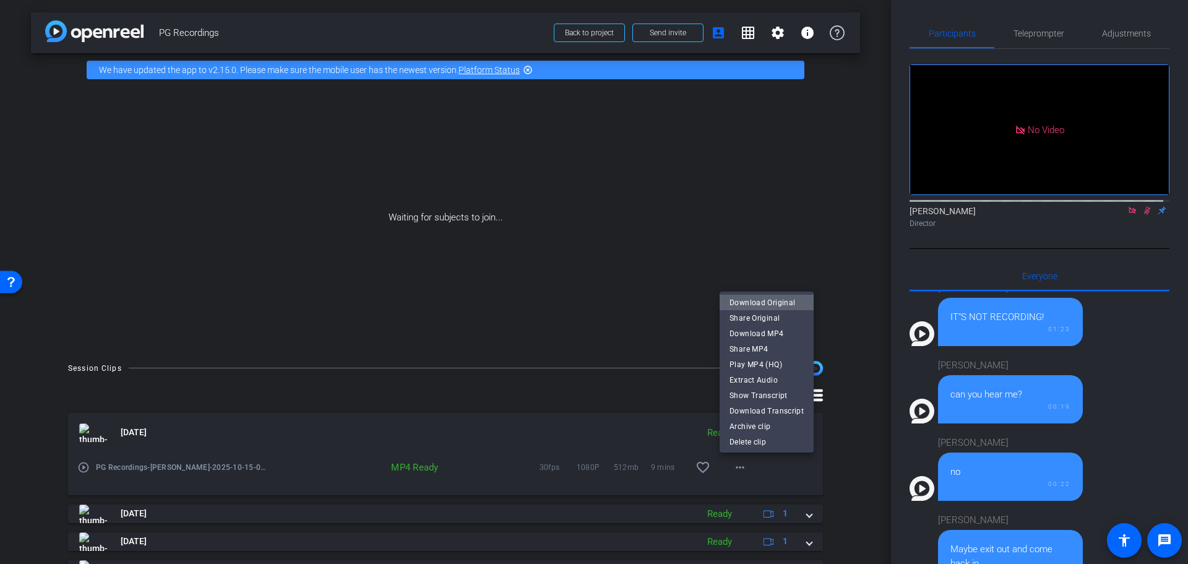
click at [770, 301] on span "Download Original" at bounding box center [767, 302] width 74 height 15
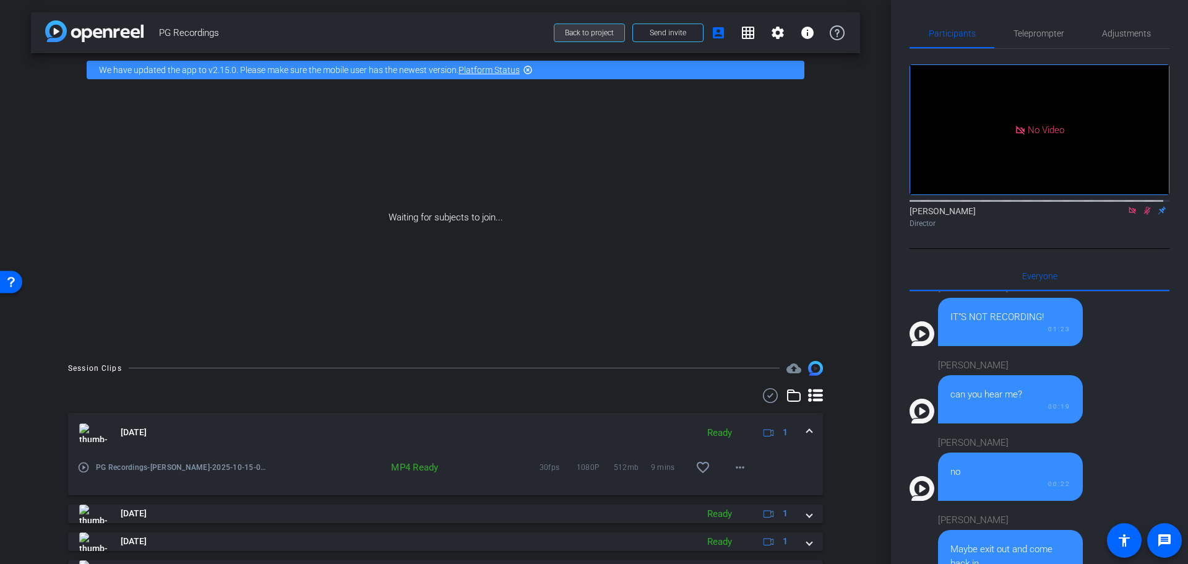
click at [574, 28] on span at bounding box center [590, 33] width 70 height 30
